Goal: Entertainment & Leisure: Browse casually

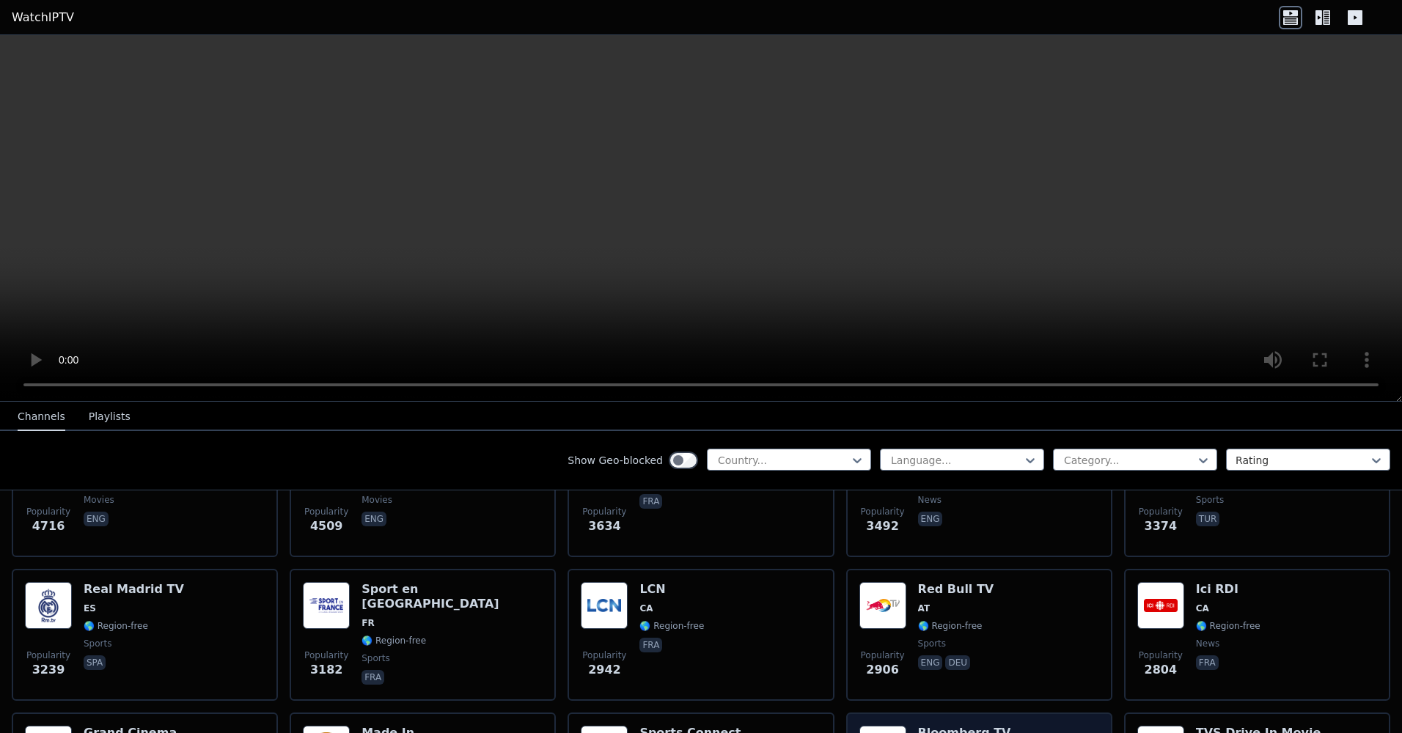
scroll to position [440, 0]
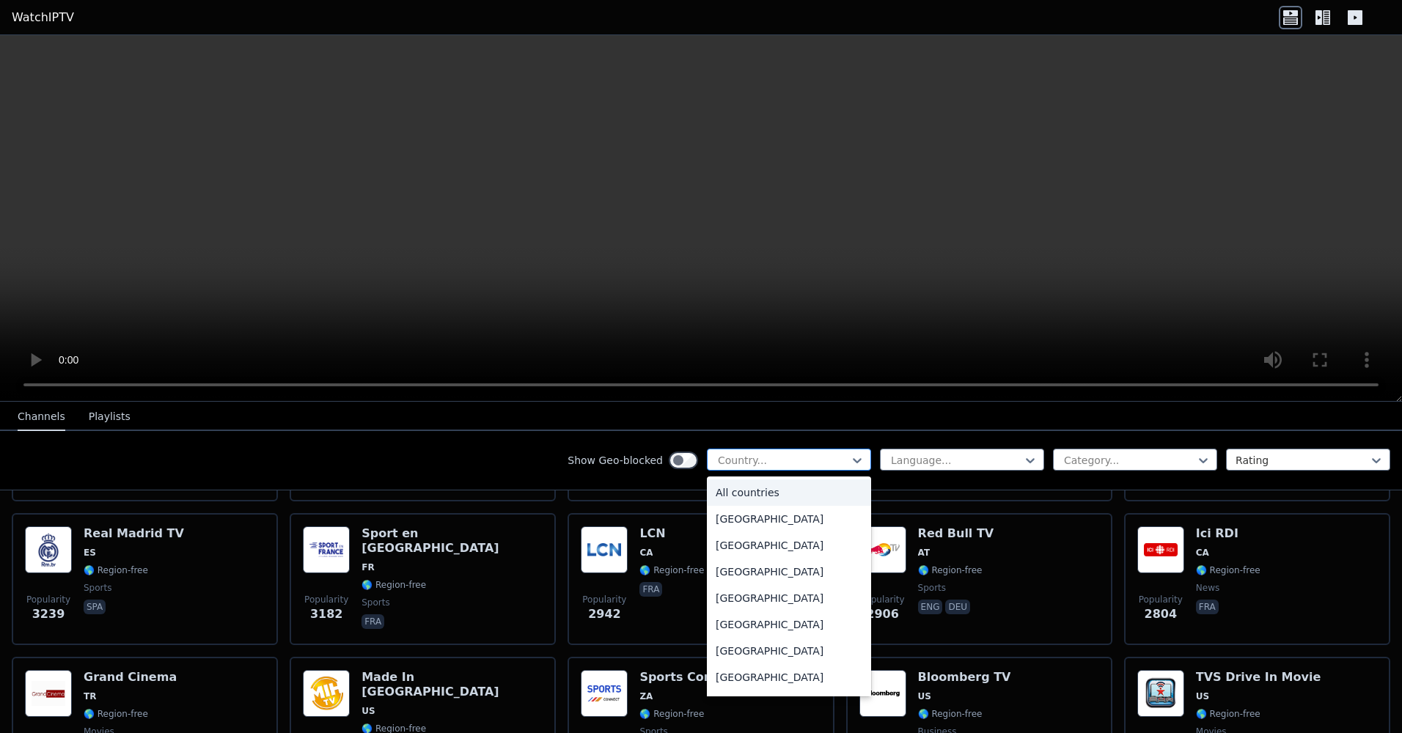
click at [774, 459] on div at bounding box center [783, 460] width 133 height 15
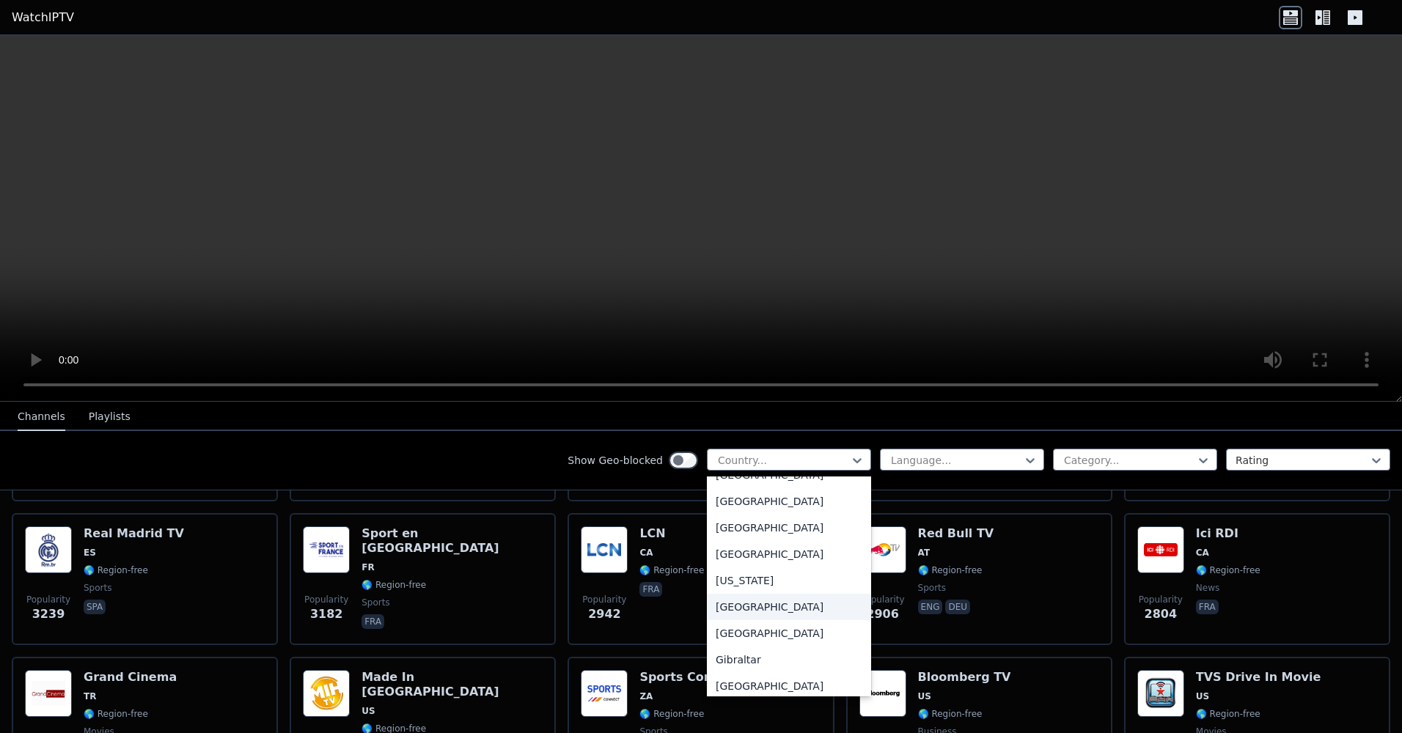
click at [746, 620] on div "[GEOGRAPHIC_DATA]" at bounding box center [789, 607] width 164 height 26
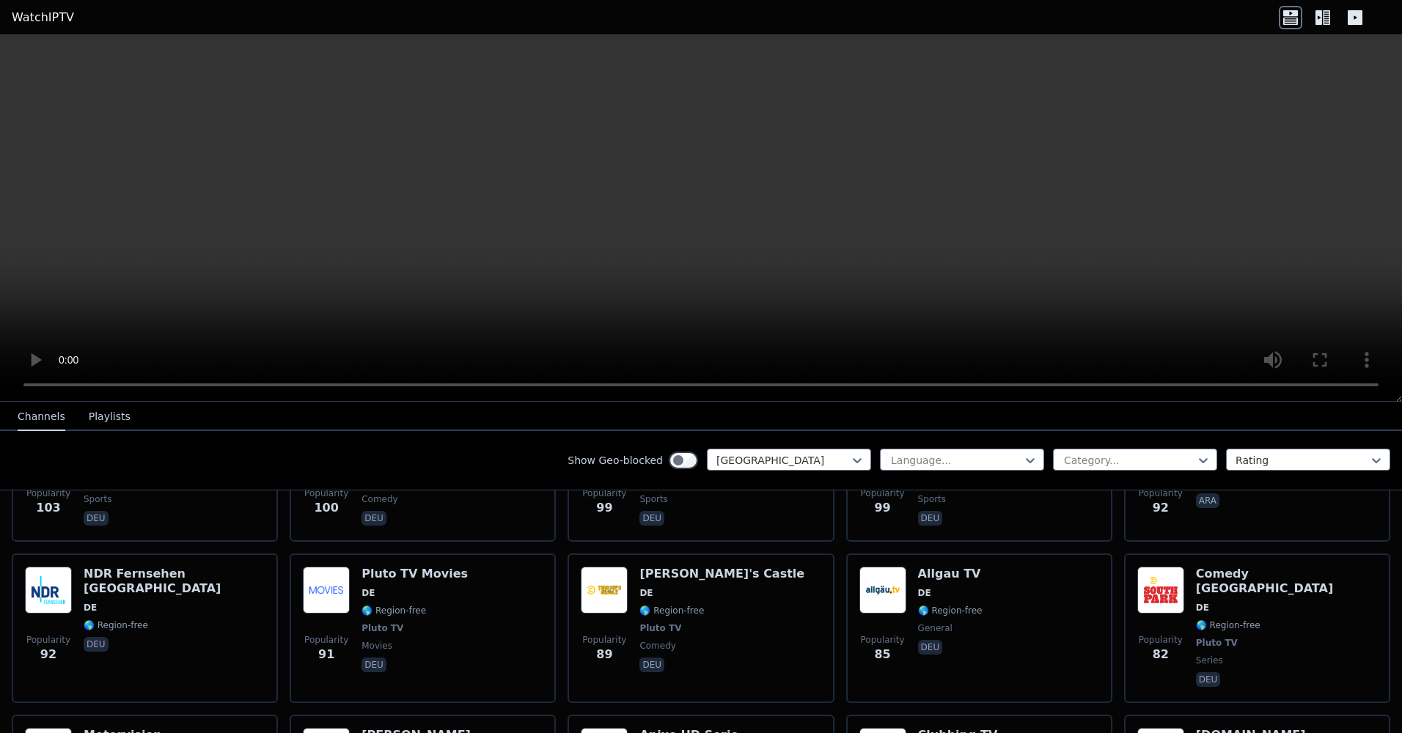
scroll to position [1467, 0]
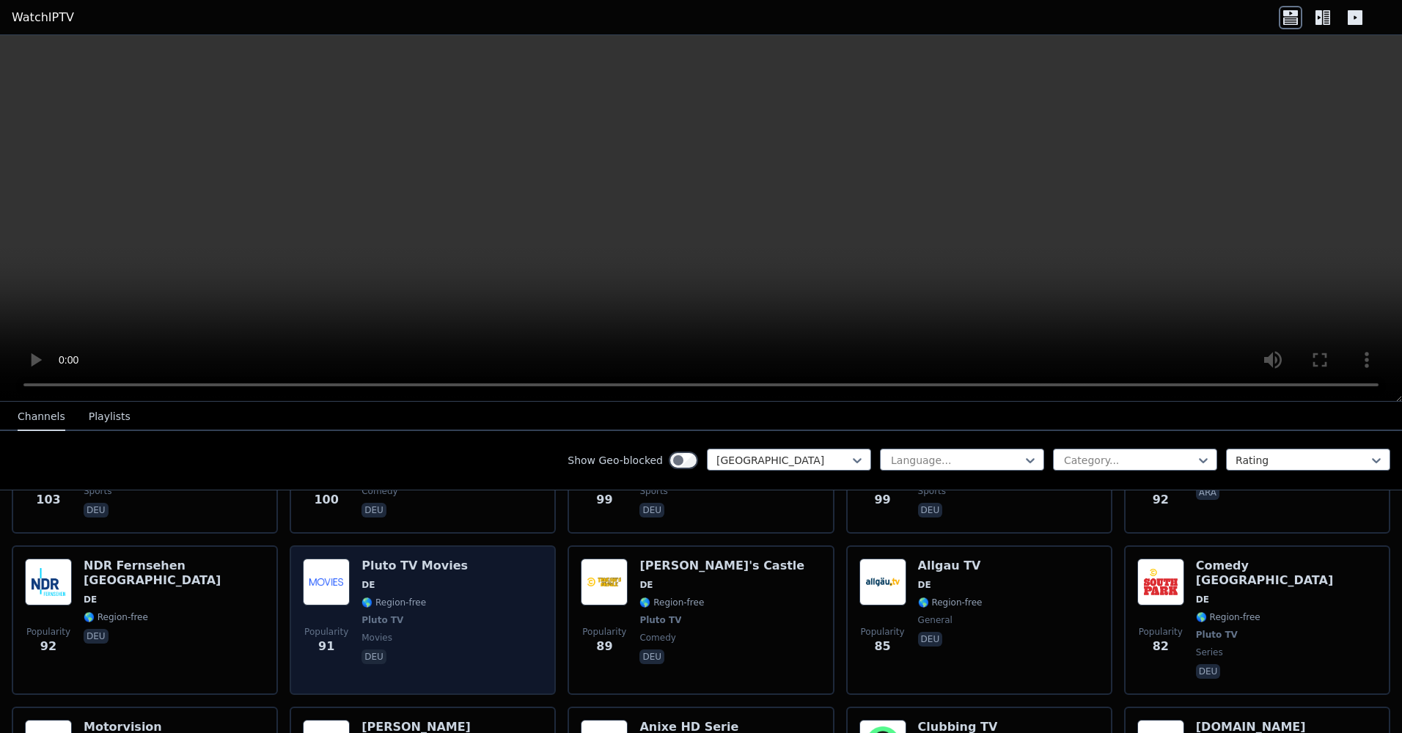
click at [402, 559] on h6 "Pluto TV Movies" at bounding box center [415, 566] width 106 height 15
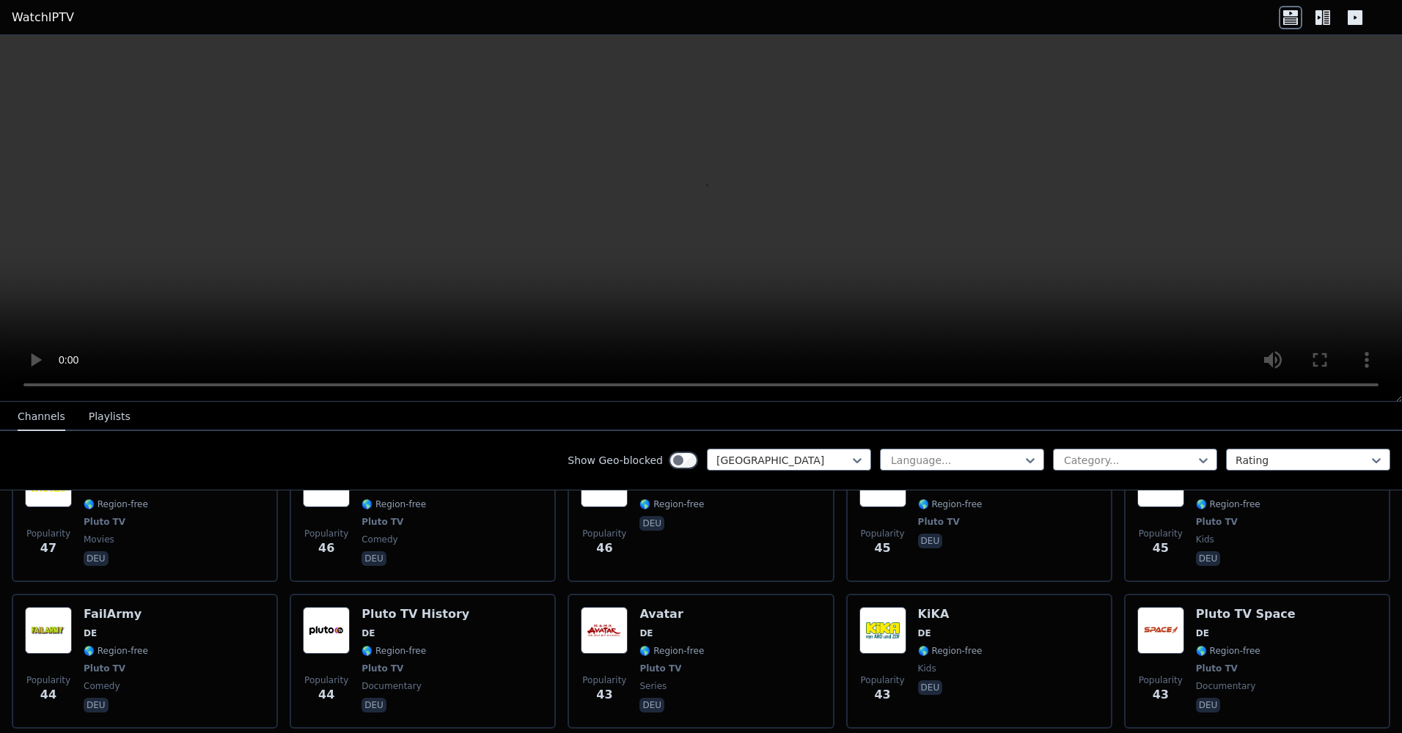
scroll to position [2567, 0]
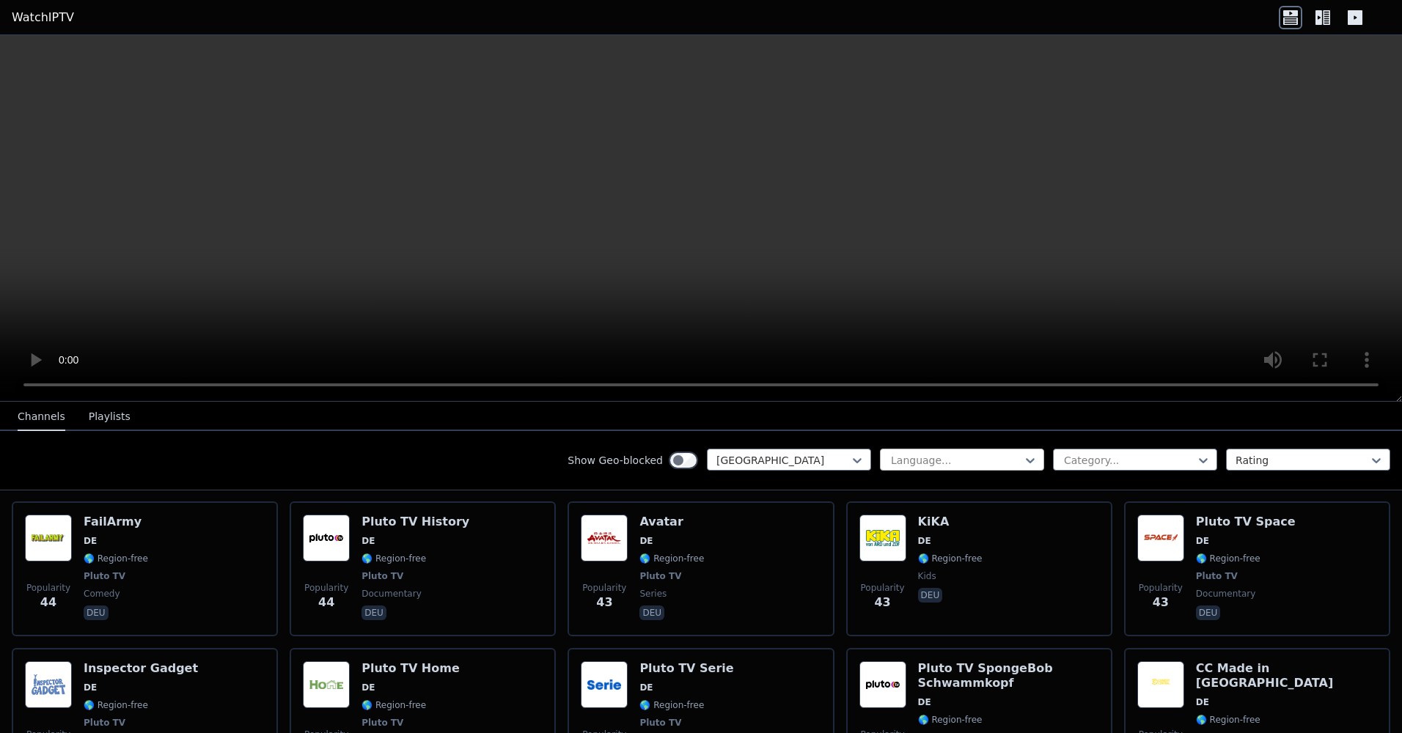
click at [976, 452] on div "Language..." at bounding box center [962, 460] width 164 height 22
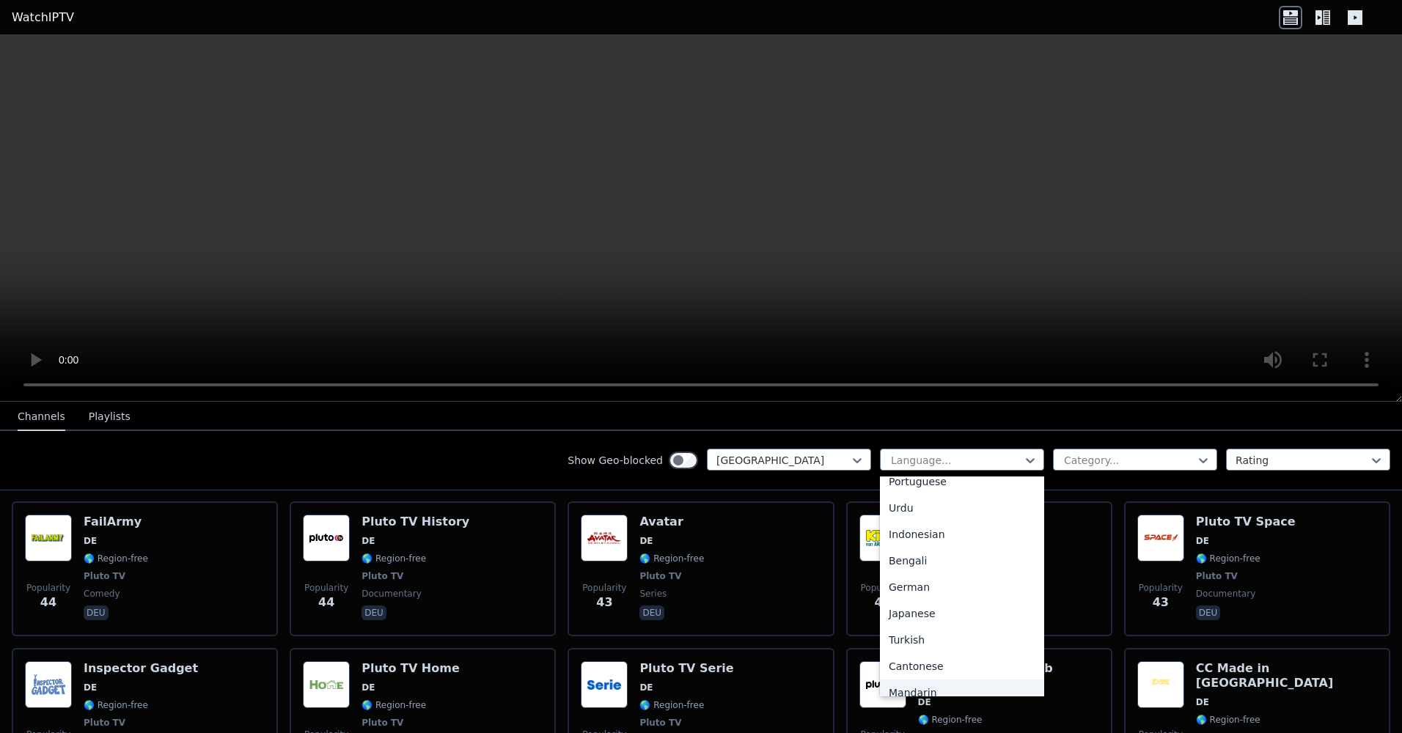
scroll to position [220, 0]
click at [926, 587] on div "German" at bounding box center [962, 589] width 164 height 26
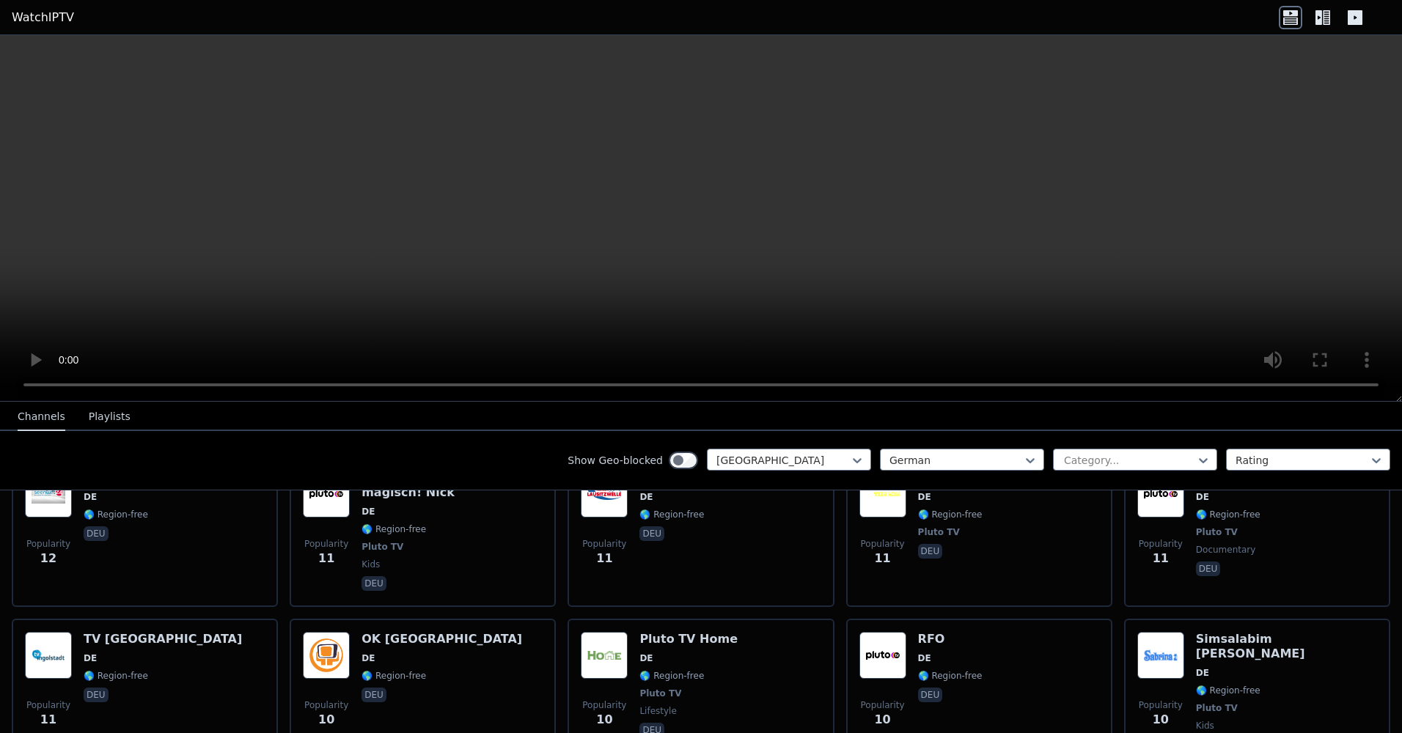
scroll to position [6601, 0]
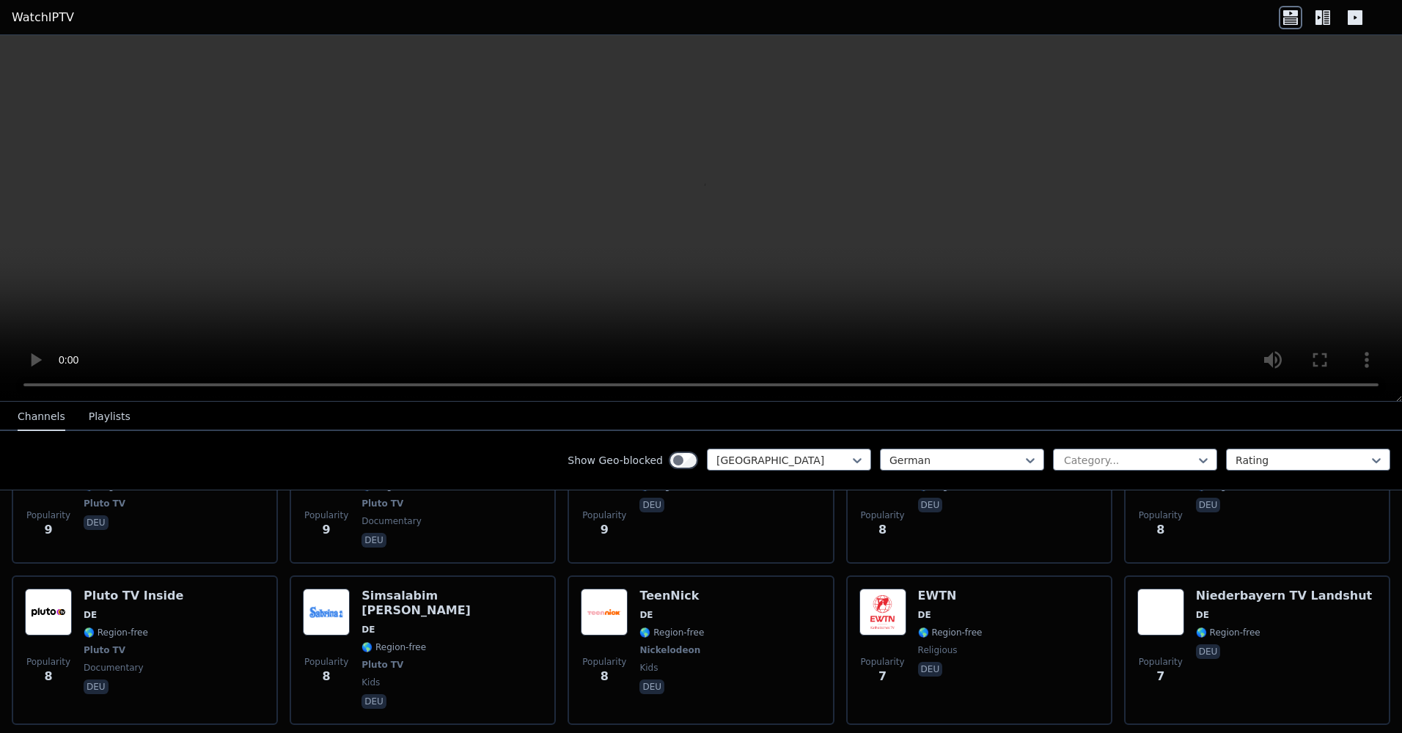
scroll to position [7188, 0]
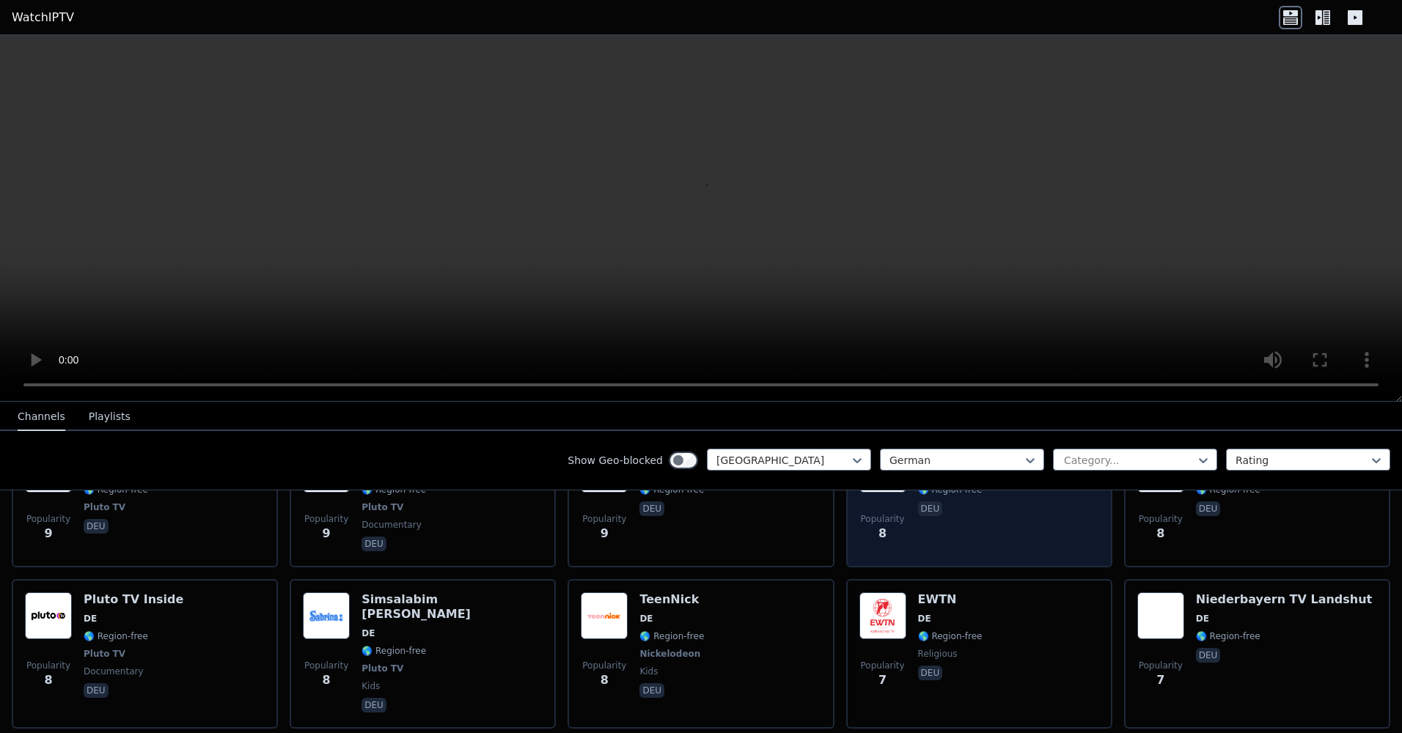
scroll to position [6645, 0]
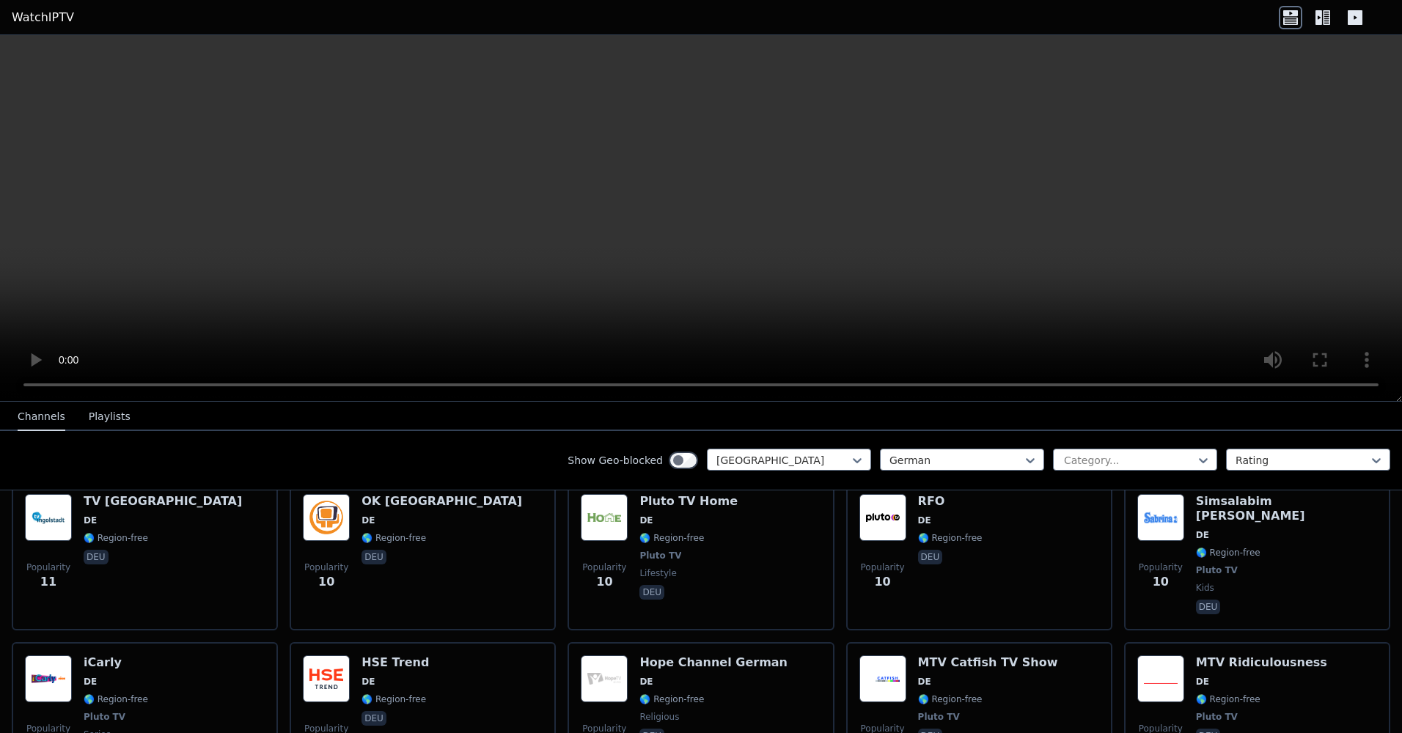
click at [1022, 729] on span "deu" at bounding box center [988, 738] width 140 height 18
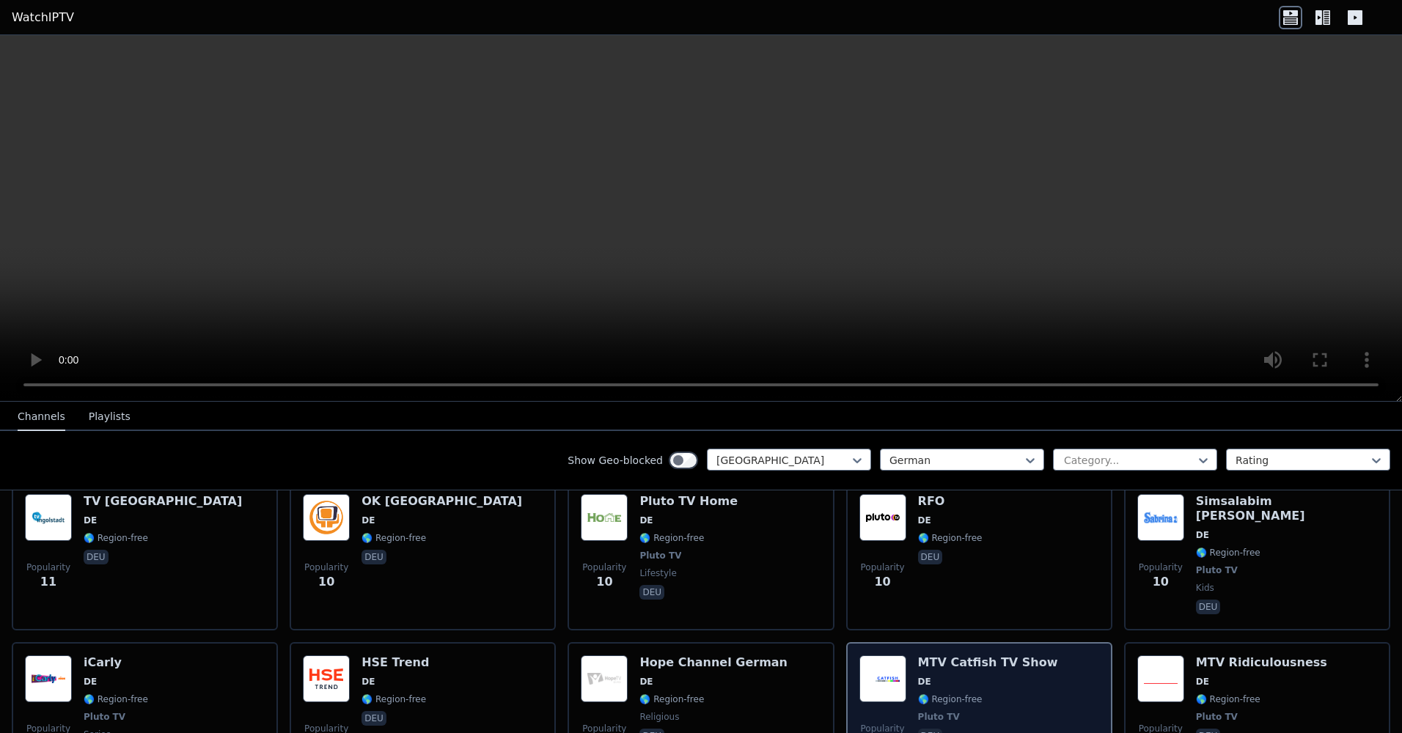
click at [984, 656] on h6 "MTV Catfish TV Show" at bounding box center [988, 663] width 140 height 15
click at [973, 656] on div "MTV Catfish TV Show DE 🌎 Region-free Pluto TV deu" at bounding box center [988, 710] width 140 height 109
drag, startPoint x: 973, startPoint y: 554, endPoint x: 887, endPoint y: 579, distance: 89.6
click at [887, 656] on img at bounding box center [883, 679] width 47 height 47
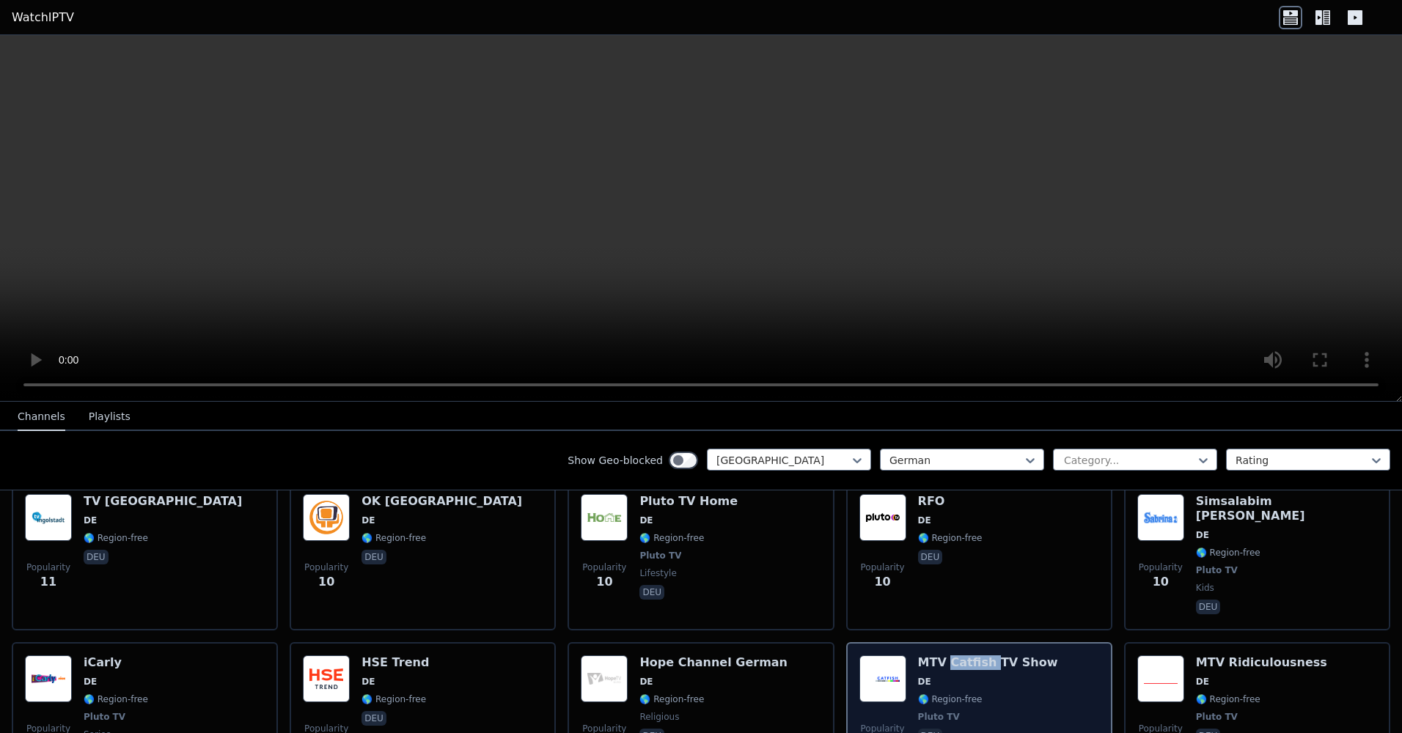
click at [887, 656] on img at bounding box center [883, 679] width 47 height 47
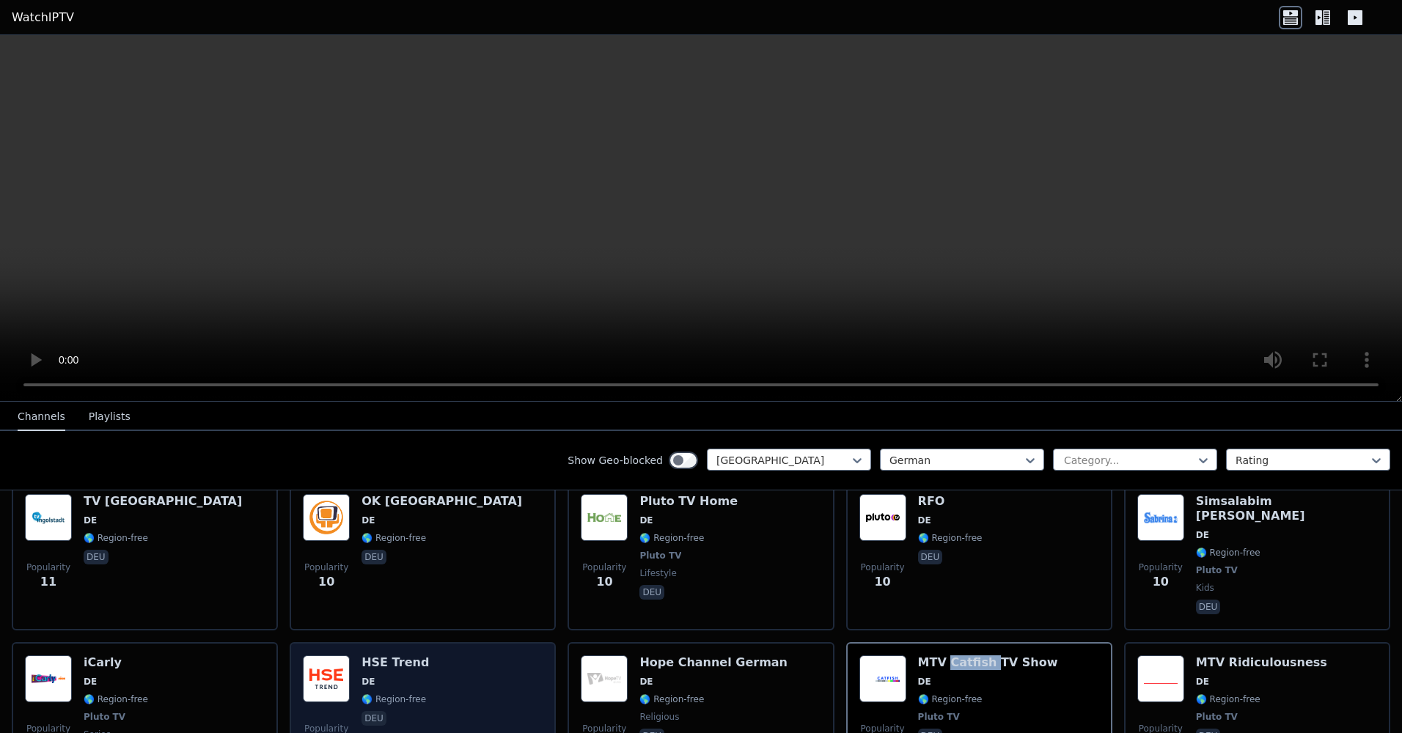
click at [345, 656] on img at bounding box center [326, 679] width 47 height 47
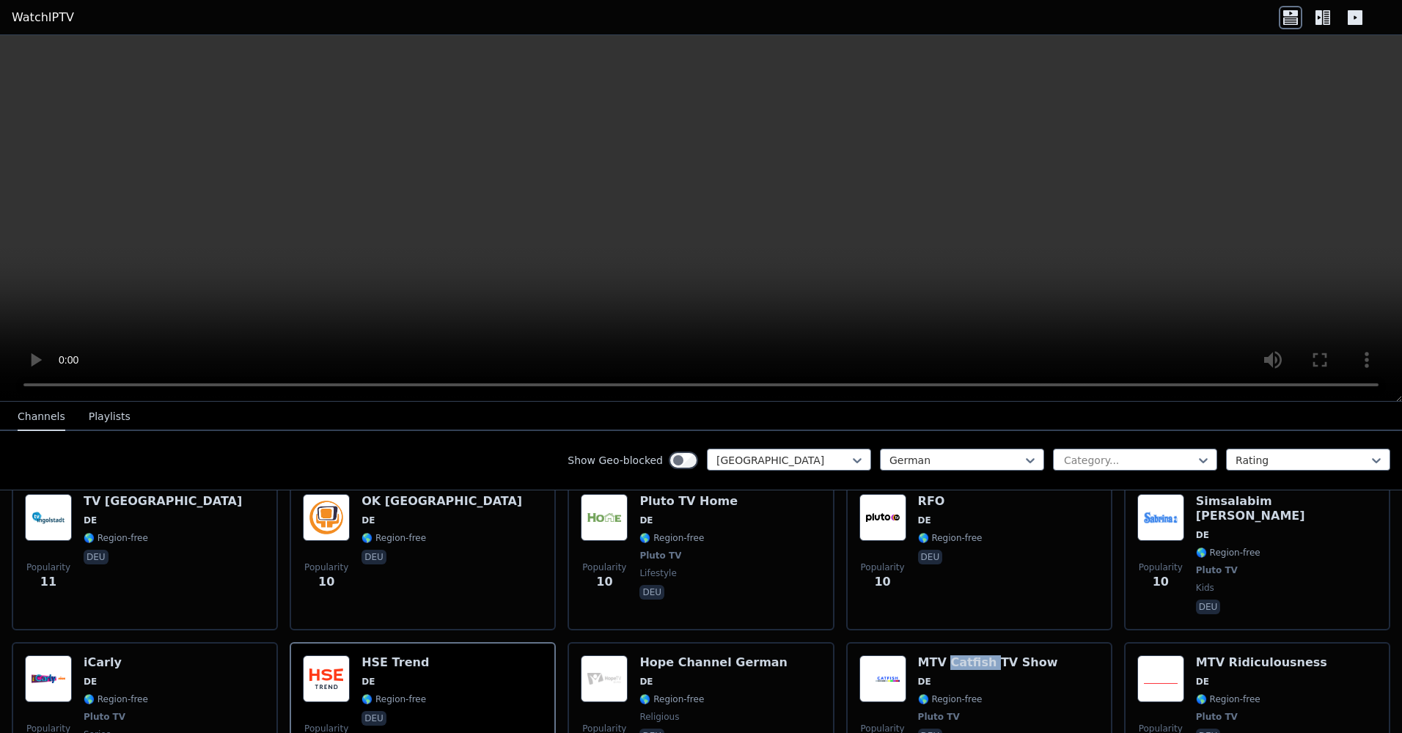
click at [103, 425] on button "Playlists" at bounding box center [110, 417] width 42 height 28
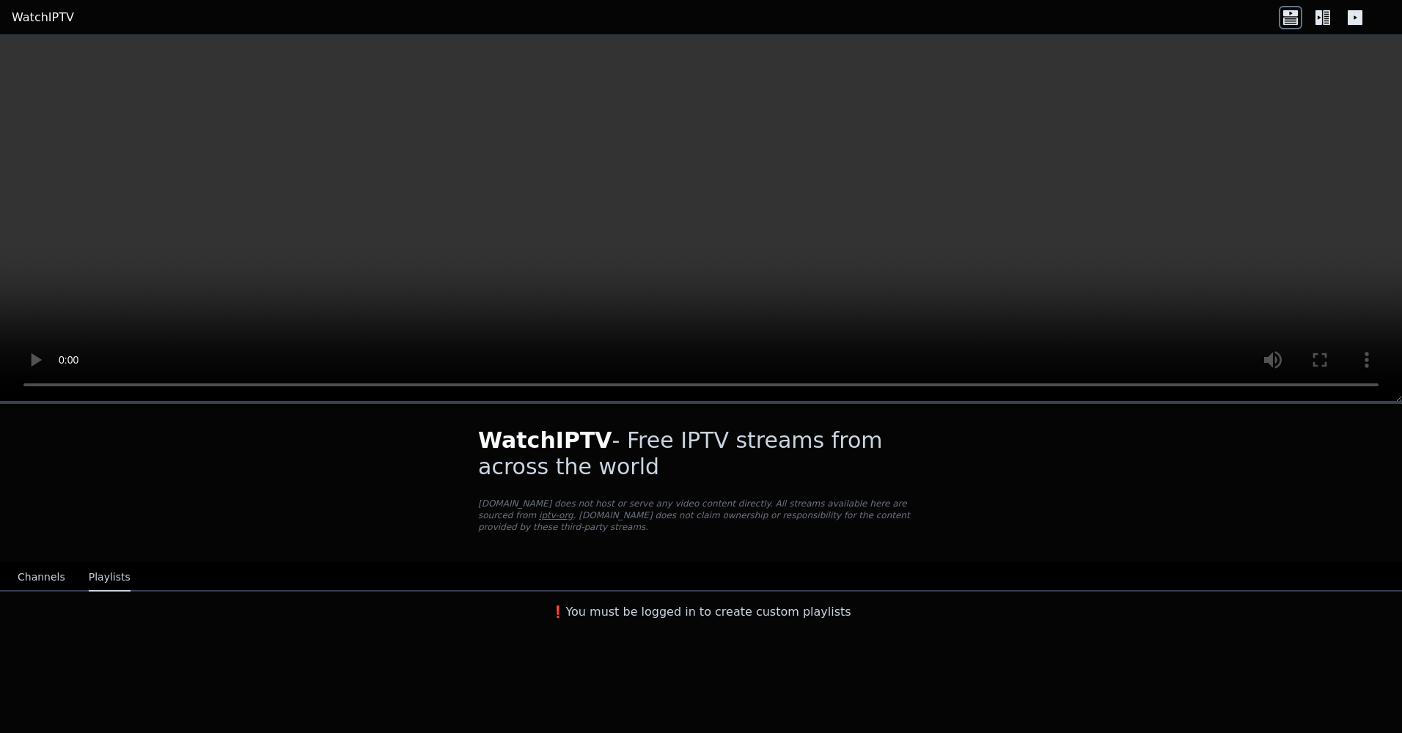
click at [16, 582] on div "Channels Playlists" at bounding box center [74, 578] width 136 height 28
click at [57, 579] on button "Channels" at bounding box center [42, 578] width 48 height 28
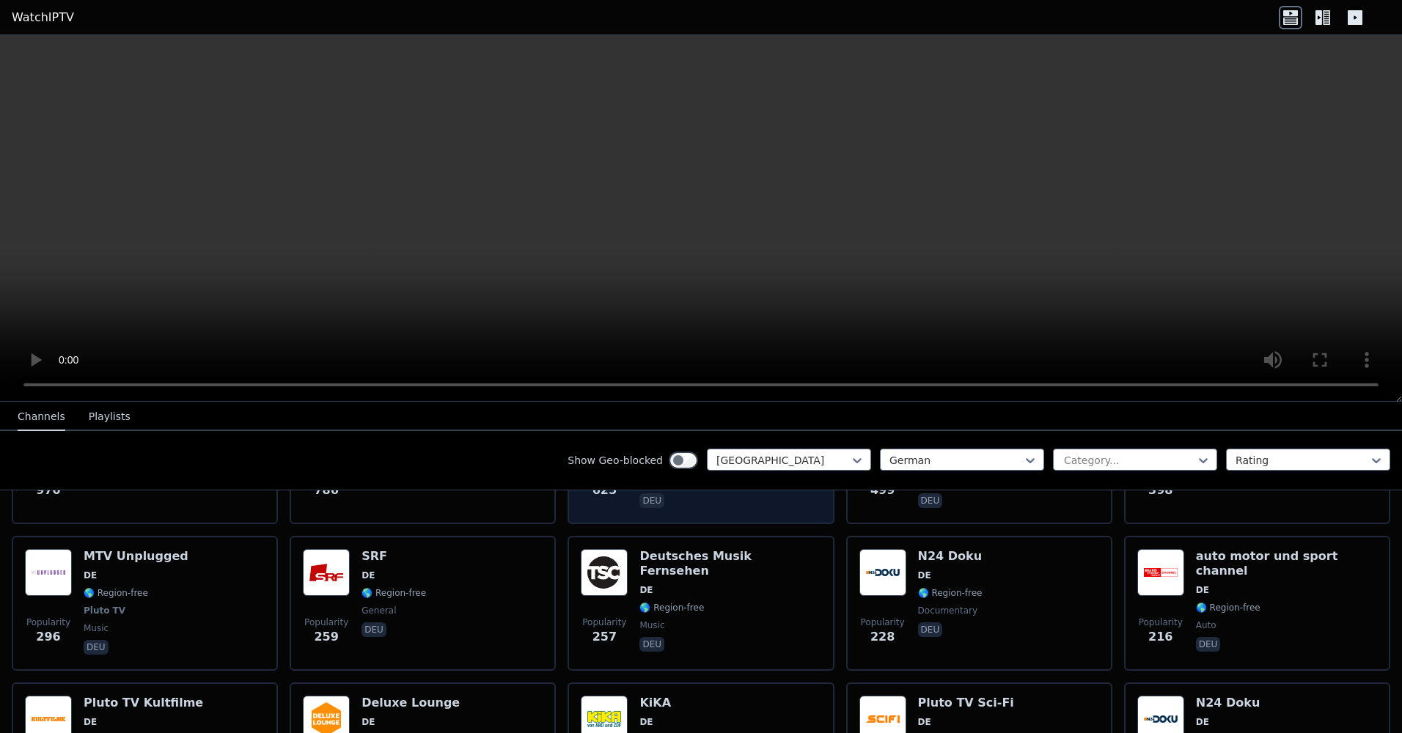
scroll to position [293, 0]
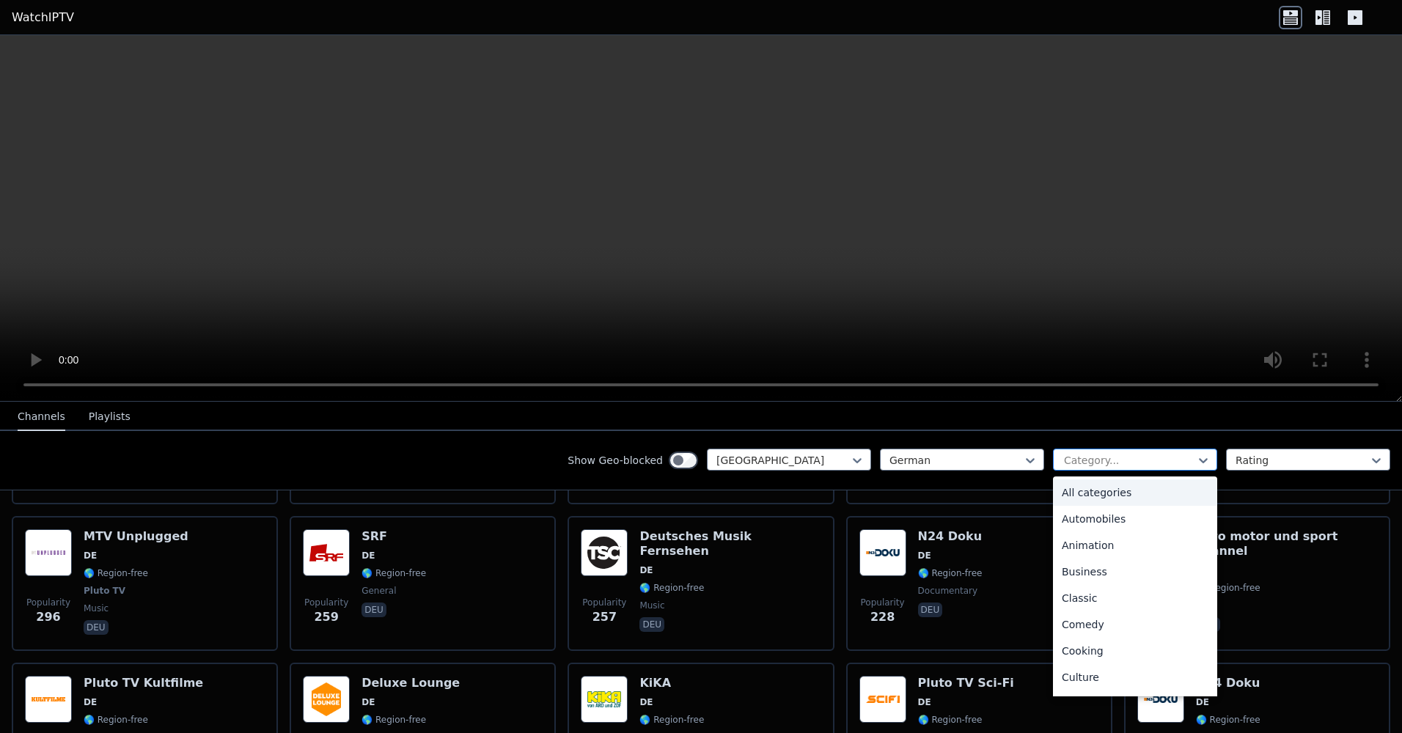
click at [1175, 465] on div at bounding box center [1129, 460] width 133 height 15
click at [1126, 565] on div "Documentary" at bounding box center [1135, 557] width 164 height 26
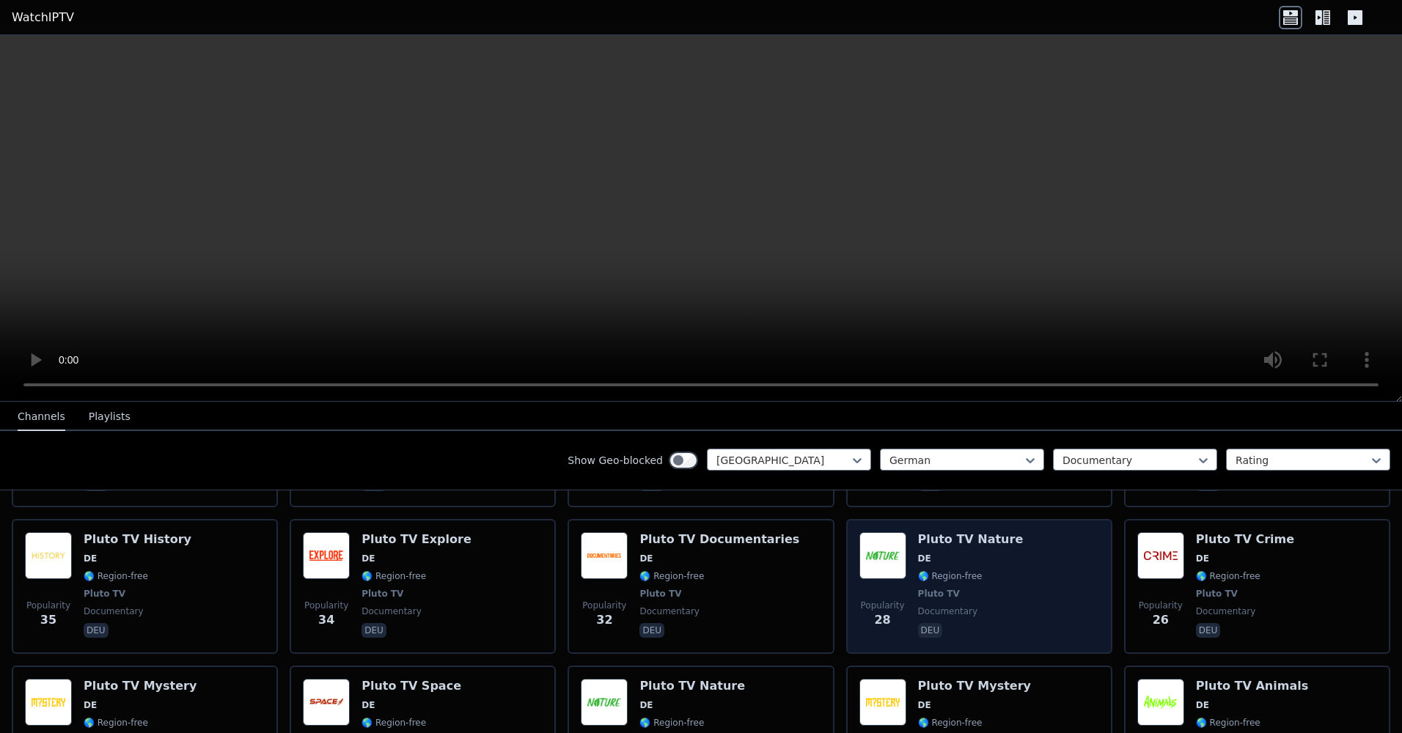
scroll to position [440, 0]
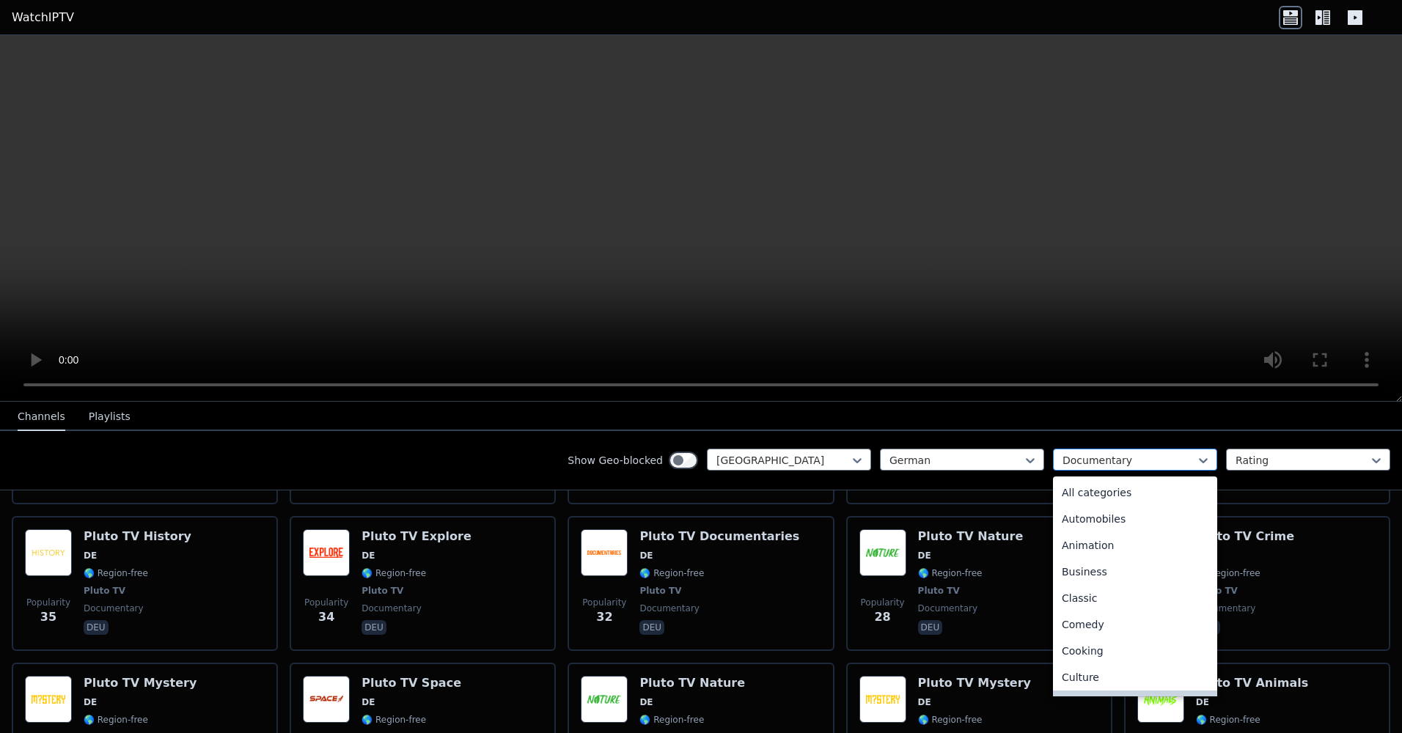
click at [1166, 461] on div at bounding box center [1129, 460] width 133 height 15
click at [1121, 628] on div "Cooking" at bounding box center [1135, 622] width 164 height 26
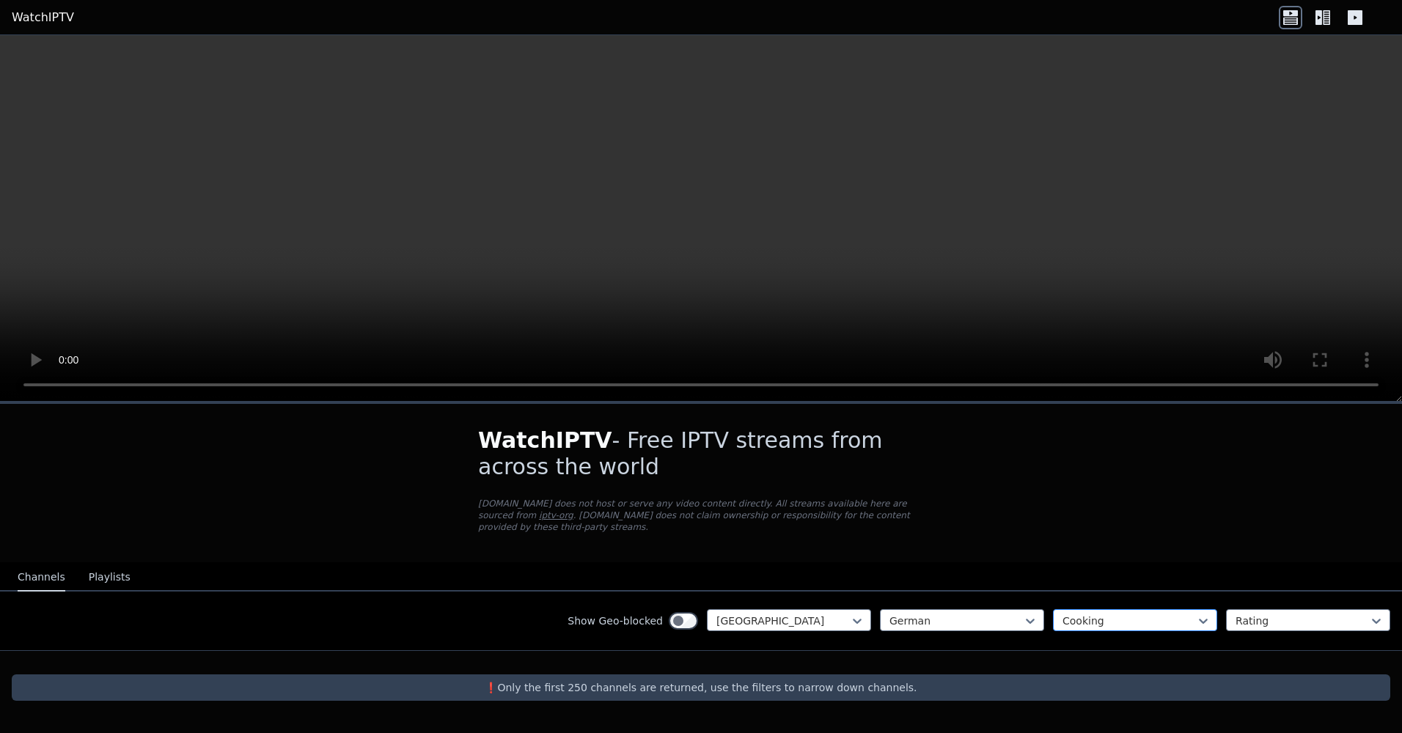
click at [1192, 612] on div "Cooking" at bounding box center [1135, 620] width 164 height 22
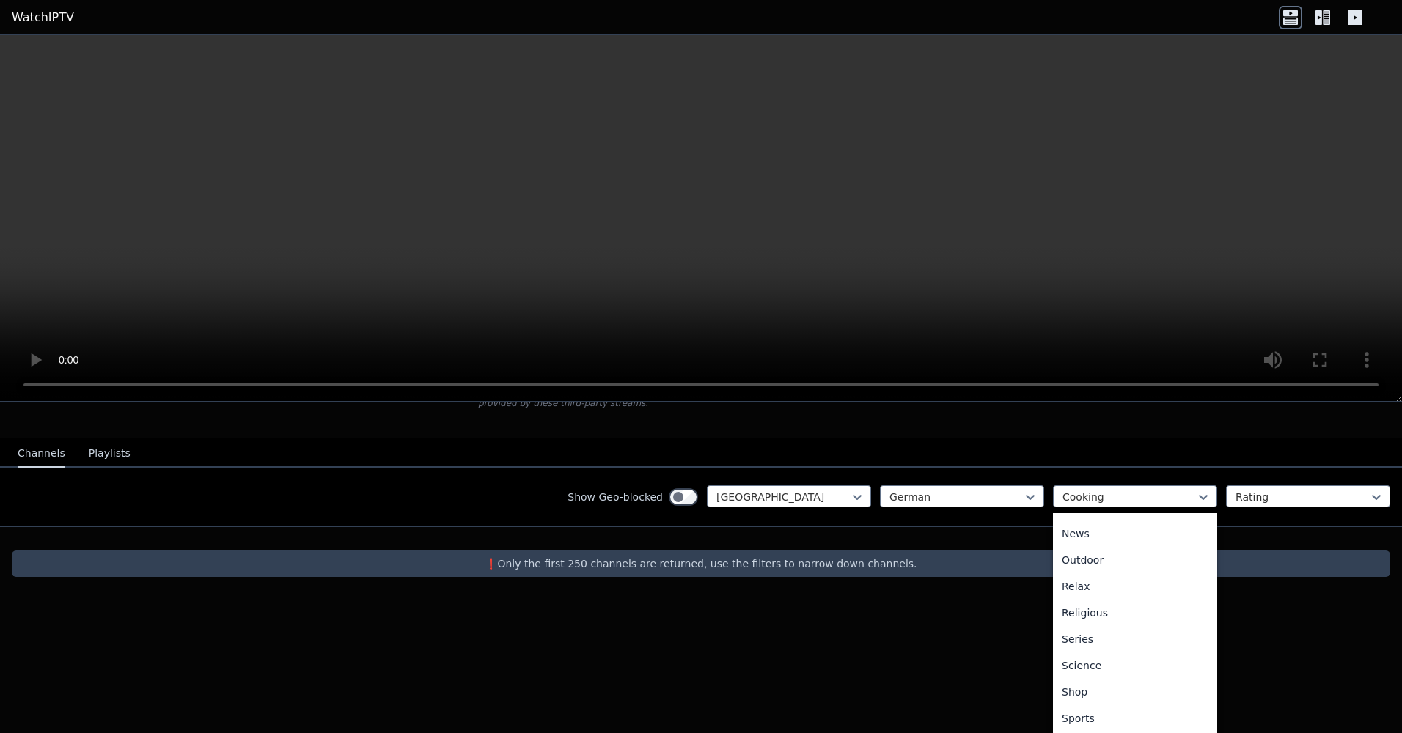
scroll to position [499, 0]
click at [1118, 616] on div "Science" at bounding box center [1135, 611] width 164 height 26
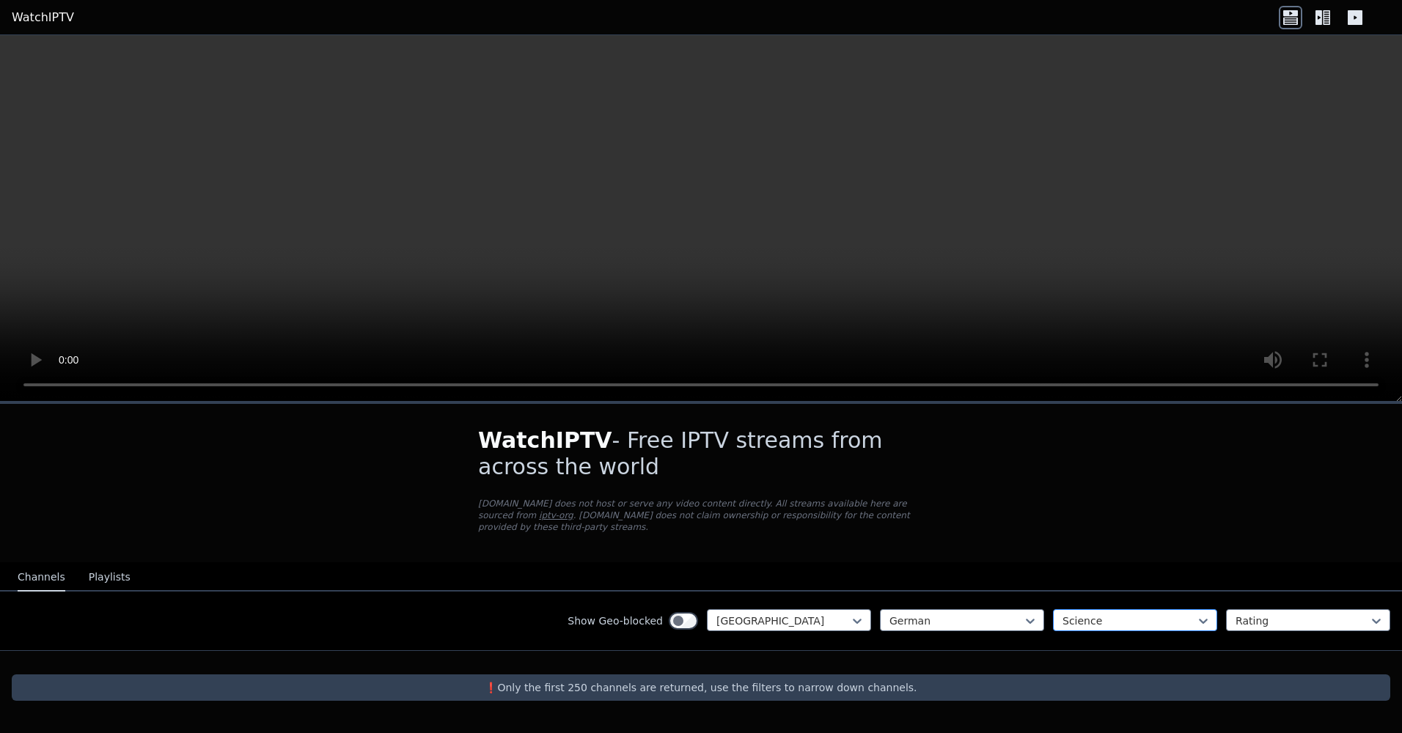
click at [1140, 621] on div at bounding box center [1129, 621] width 133 height 15
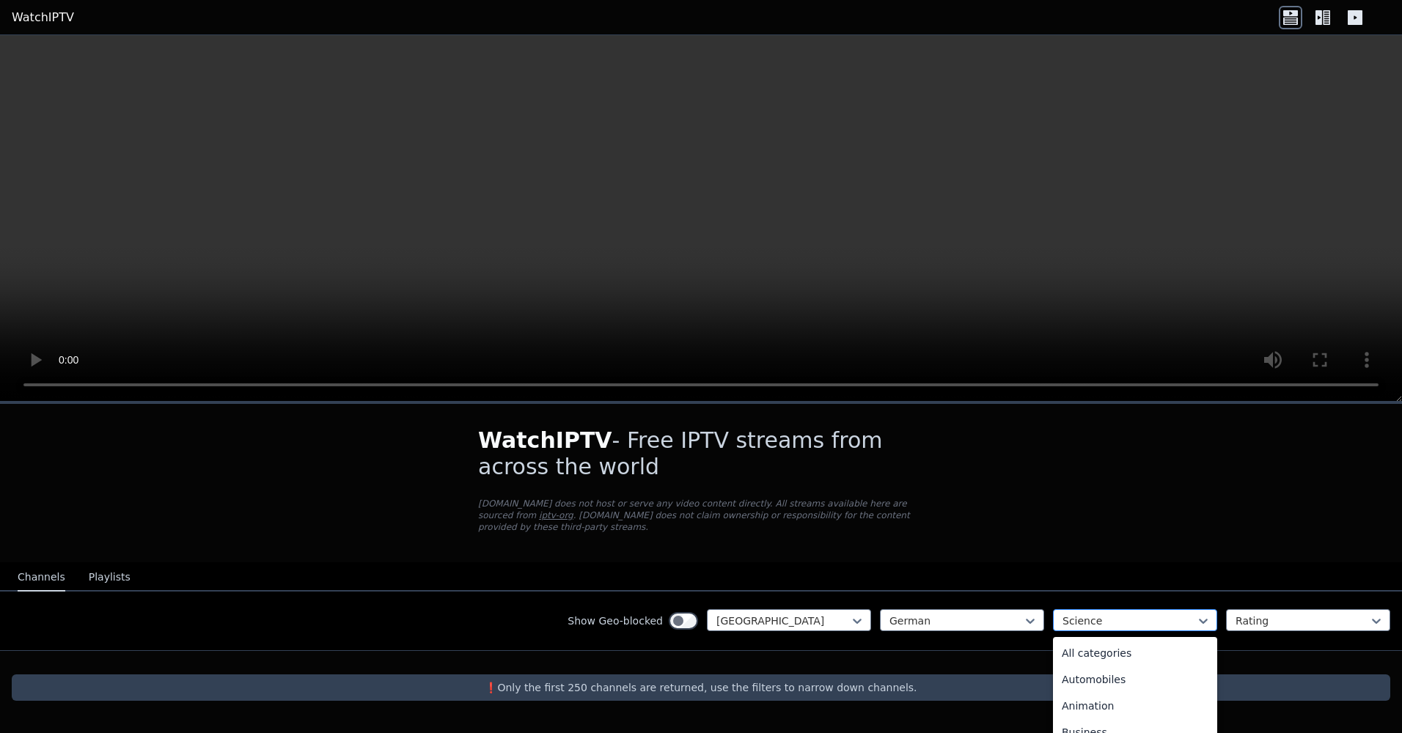
scroll to position [399, 0]
click at [1121, 730] on div "Outdoor" at bounding box center [1135, 730] width 164 height 26
click at [1127, 626] on div at bounding box center [1129, 621] width 133 height 15
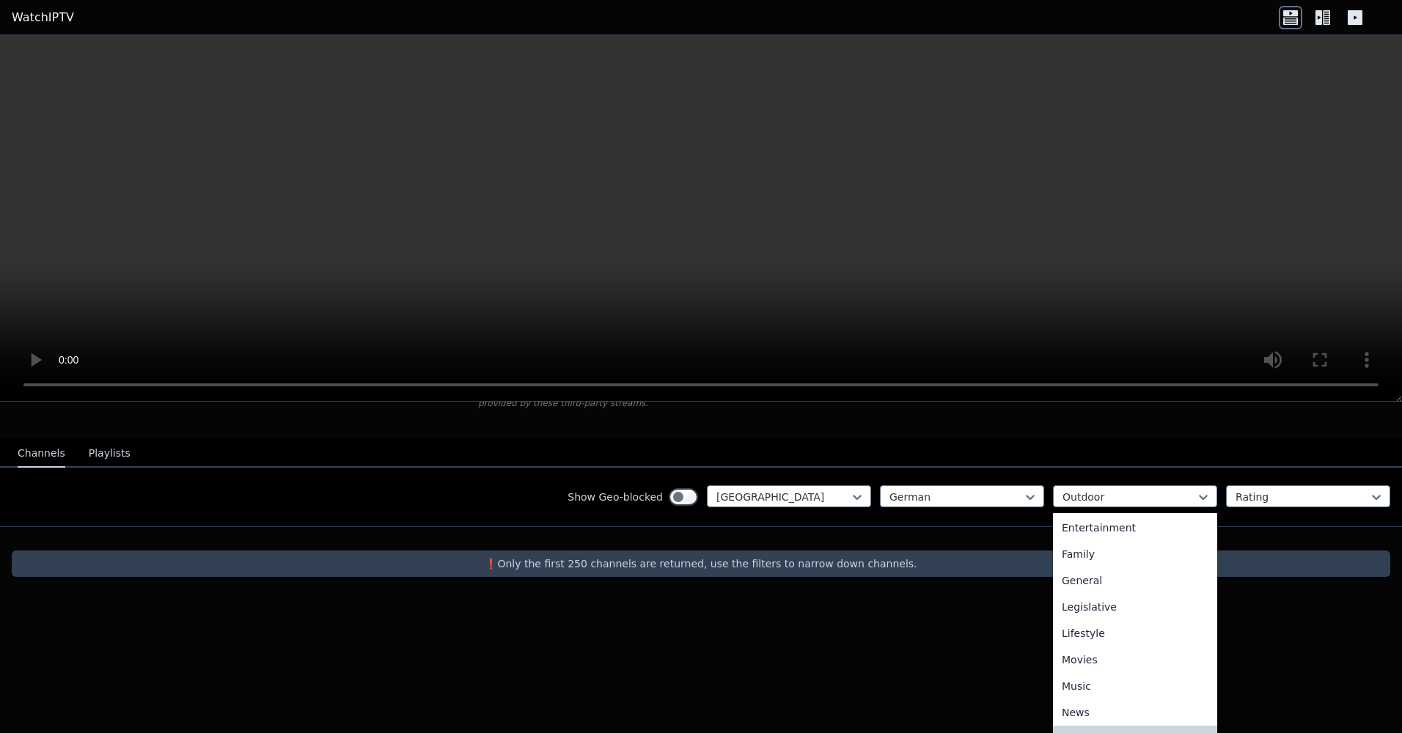
scroll to position [220, 0]
click at [1140, 527] on div "Documentary" at bounding box center [1135, 521] width 164 height 26
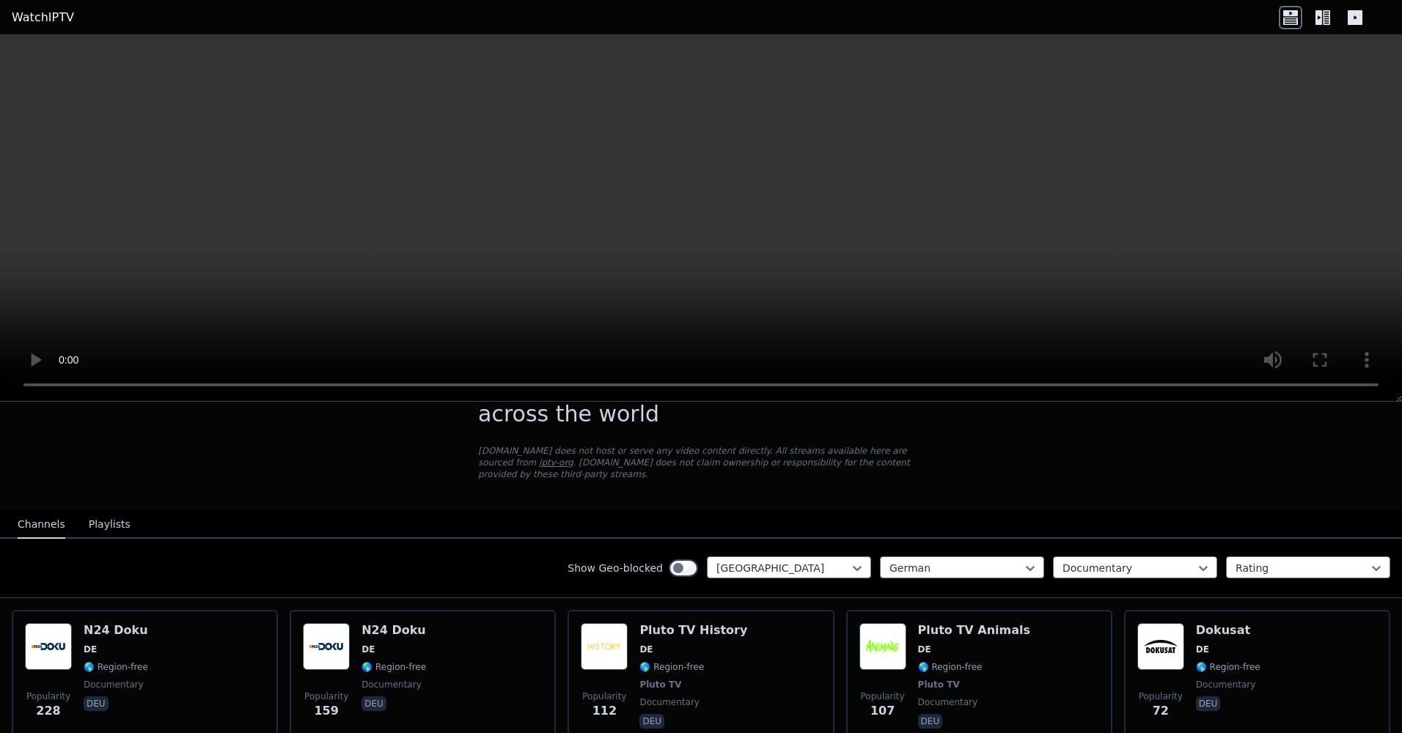
scroll to position [126, 0]
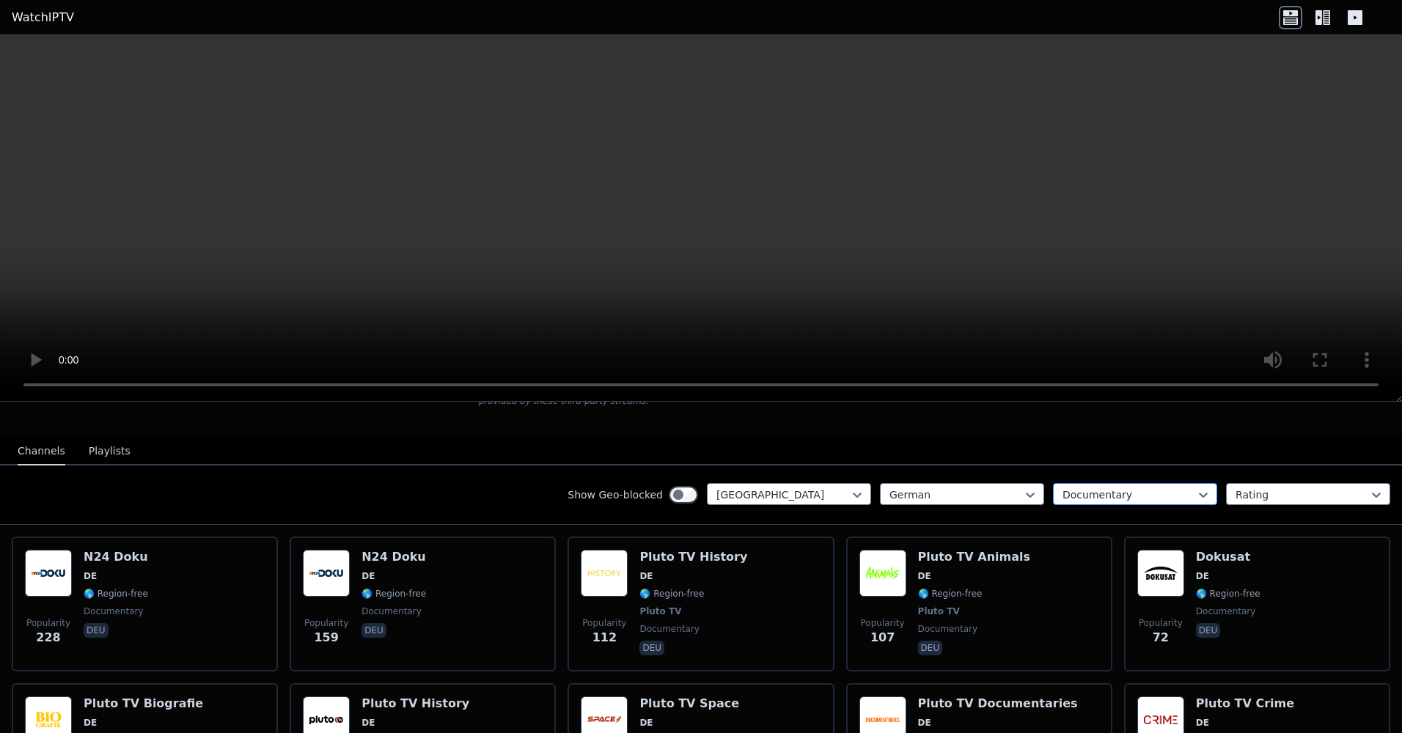
click at [1161, 492] on div at bounding box center [1129, 495] width 133 height 15
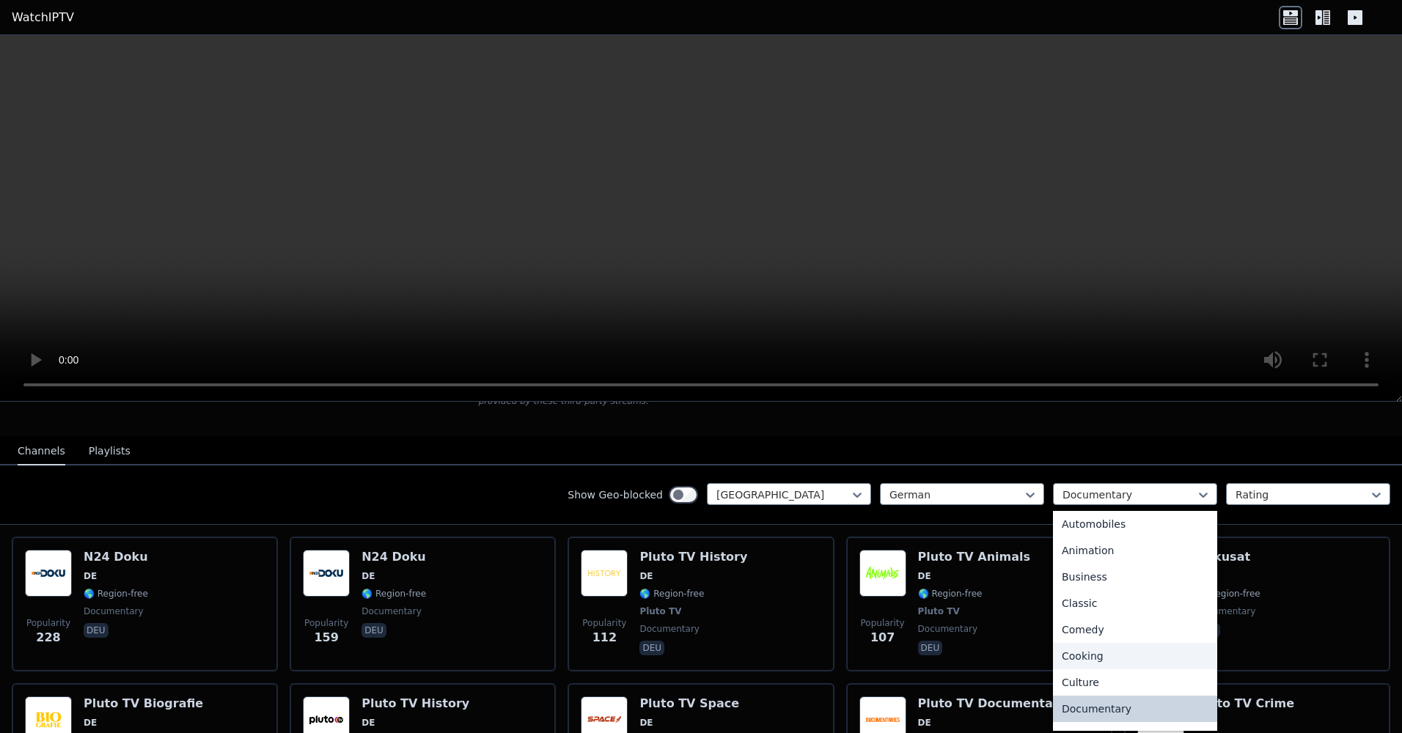
scroll to position [0, 0]
click at [1111, 534] on div "All categories" at bounding box center [1135, 527] width 164 height 26
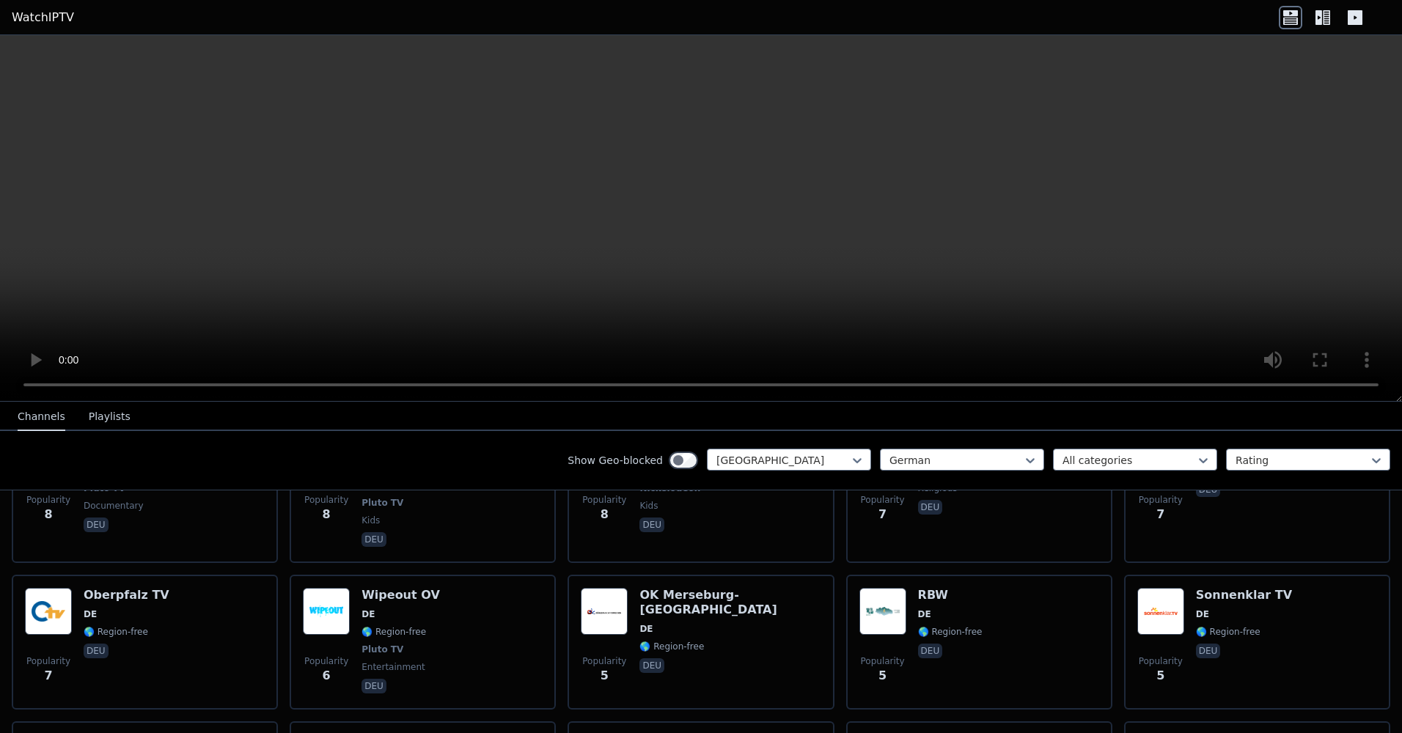
scroll to position [7378, 0]
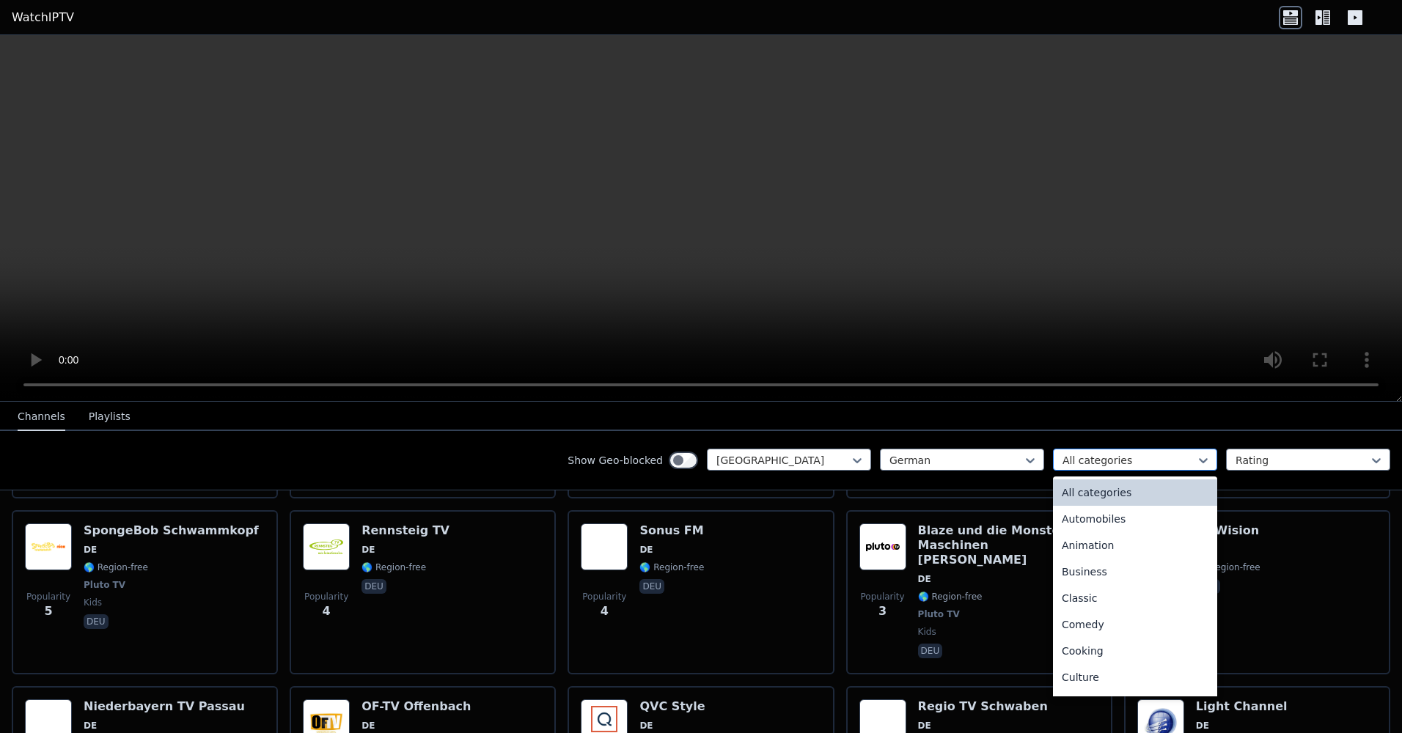
click at [1116, 458] on div at bounding box center [1129, 460] width 133 height 15
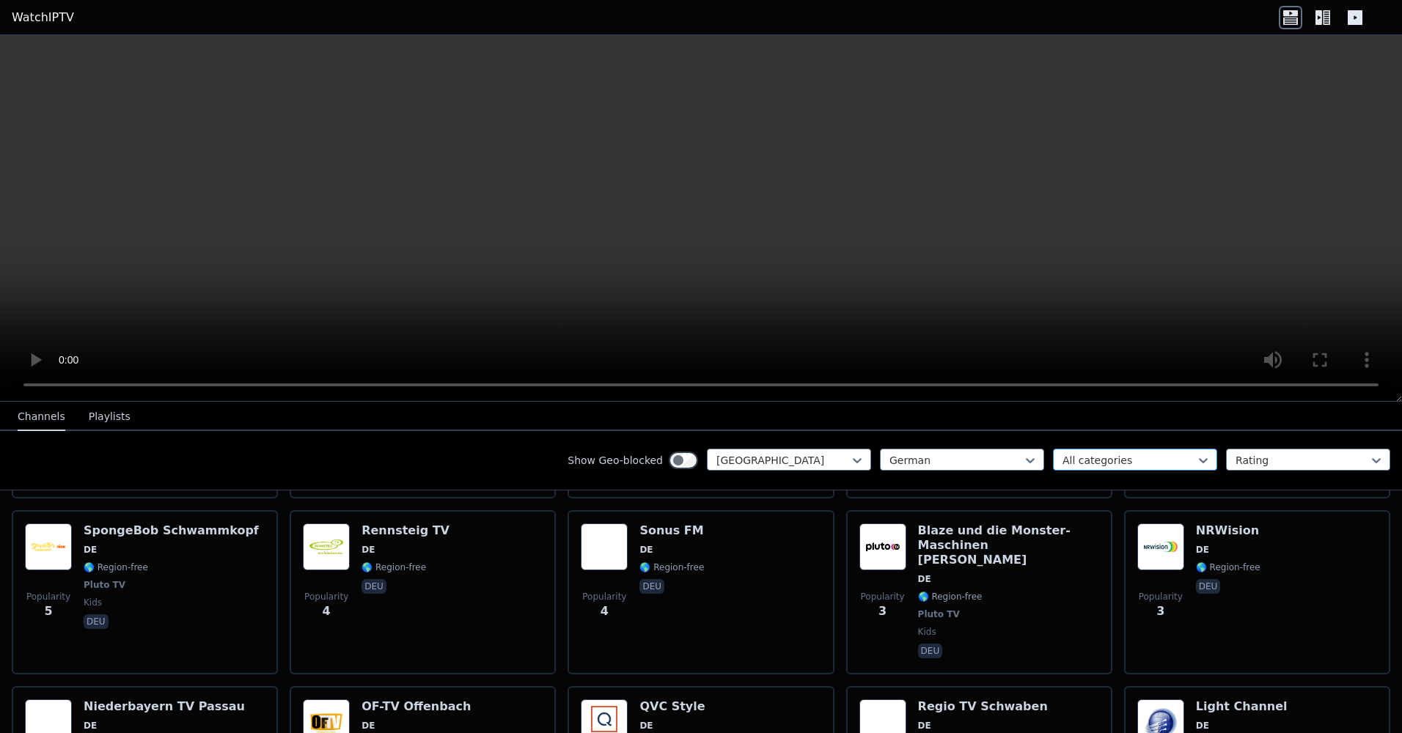
click at [1116, 458] on div at bounding box center [1129, 460] width 133 height 15
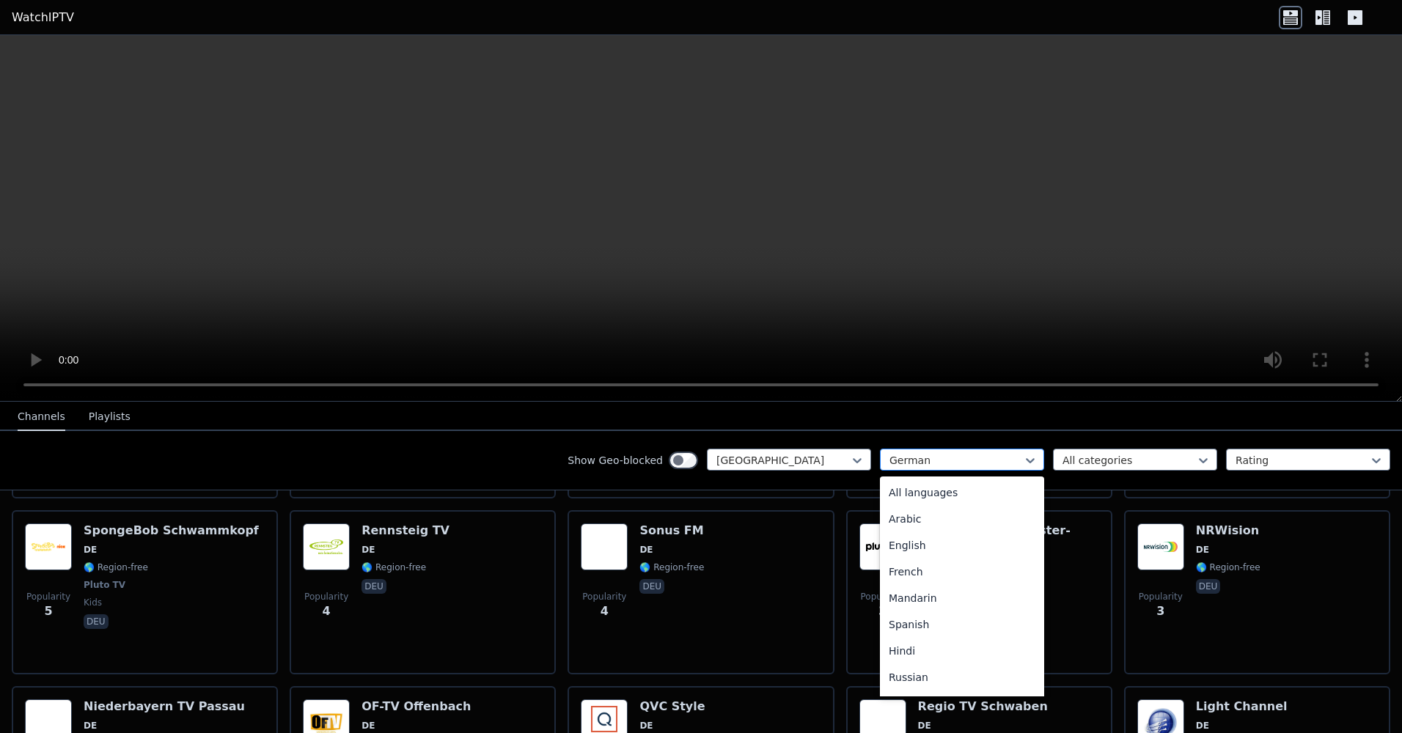
click at [953, 454] on div at bounding box center [956, 460] width 133 height 15
drag, startPoint x: 952, startPoint y: 628, endPoint x: 950, endPoint y: 653, distance: 25.0
click at [950, 653] on div "All languages Arabic English French Mandarin Spanish Hindi Russian Portuguese U…" at bounding box center [962, 587] width 164 height 220
click at [950, 653] on div "Turkish" at bounding box center [962, 654] width 164 height 26
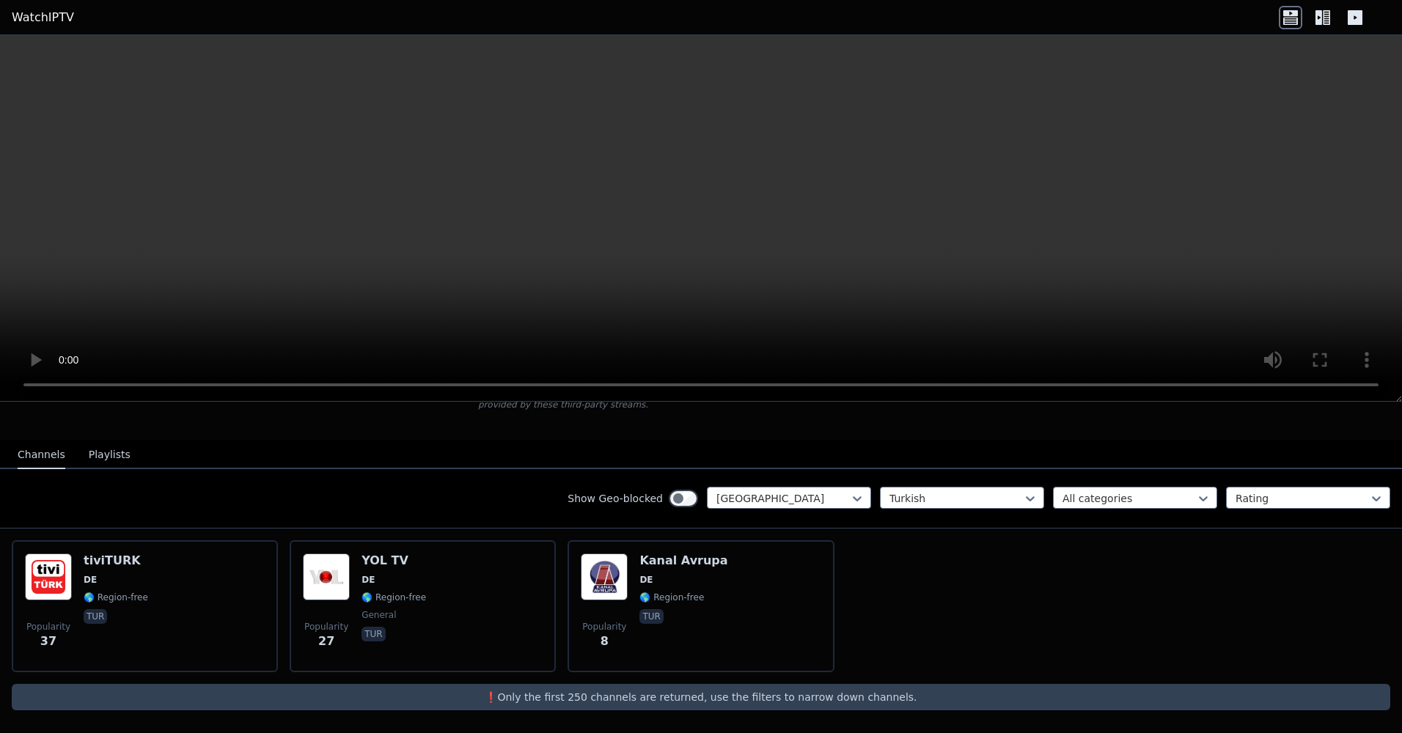
scroll to position [123, 0]
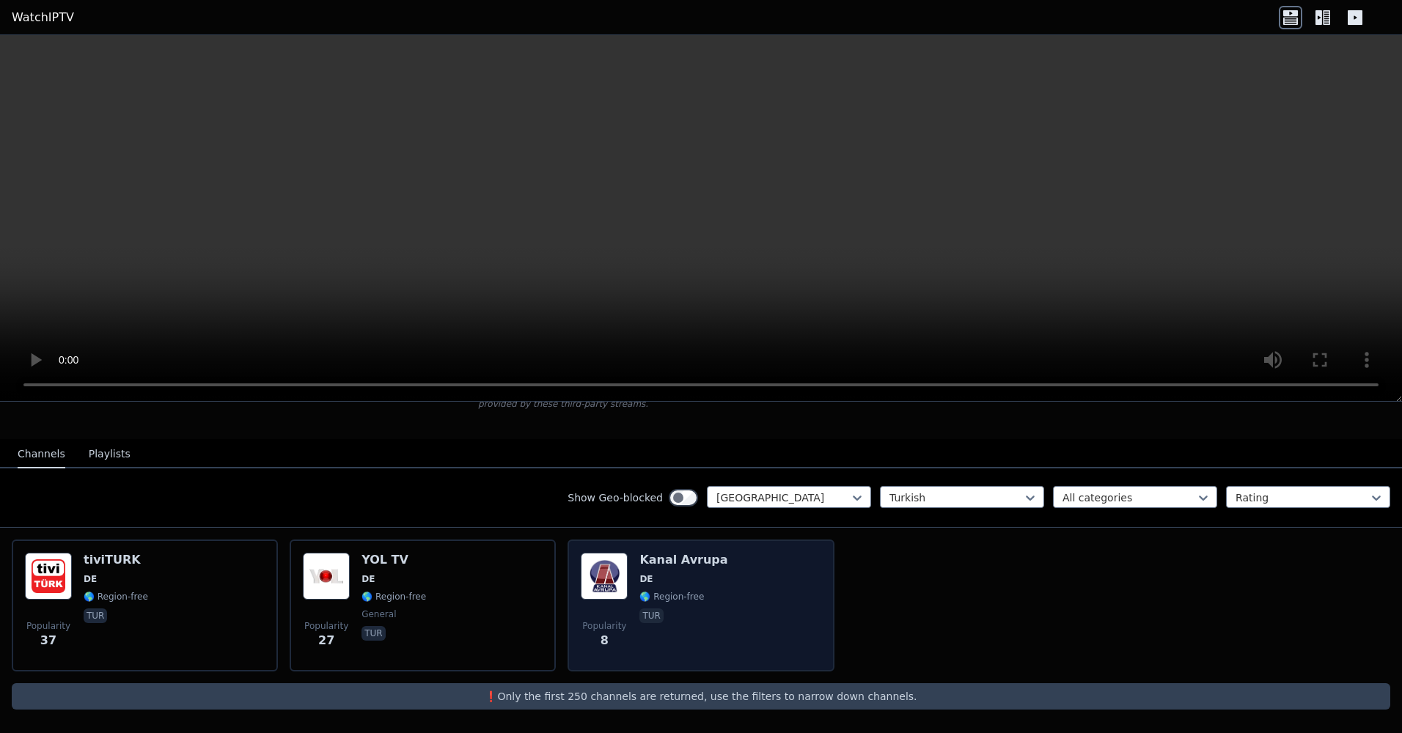
click at [701, 620] on span "tur" at bounding box center [684, 618] width 88 height 18
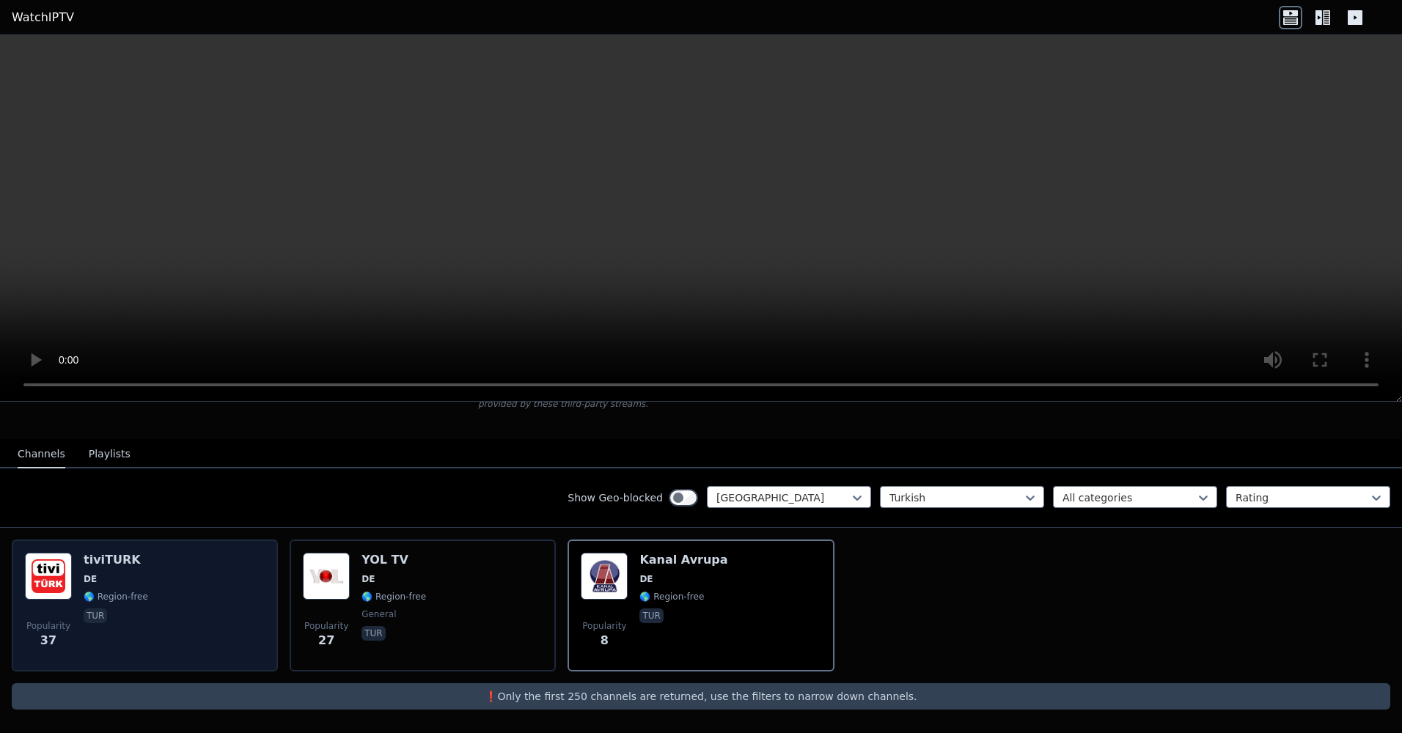
click at [164, 579] on div "Popularity 37 tiviTURK DE 🌎 Region-free tur" at bounding box center [145, 606] width 240 height 106
